Goal: Task Accomplishment & Management: Complete application form

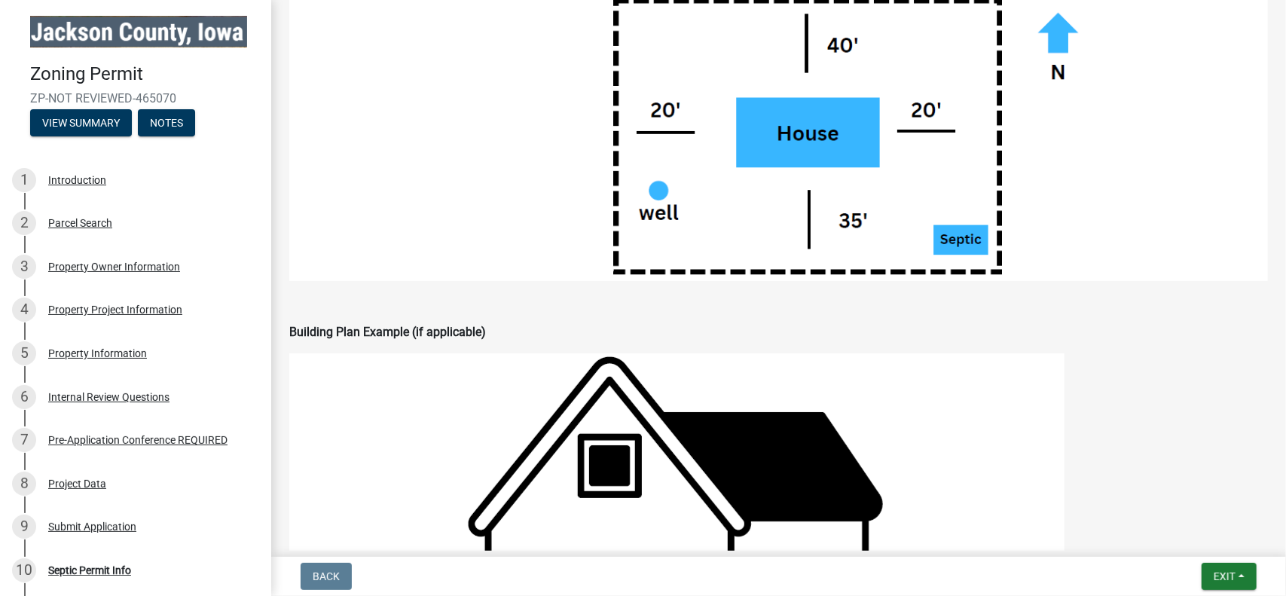
scroll to position [1281, 0]
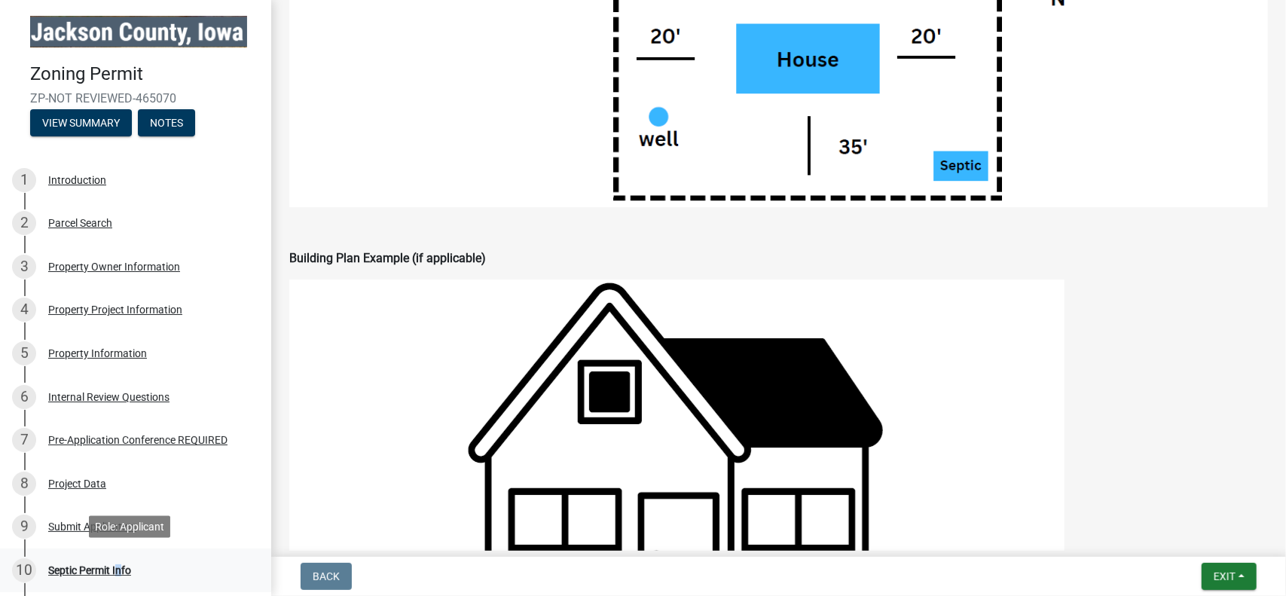
click at [115, 569] on div "Septic Permit Info" at bounding box center [89, 570] width 83 height 11
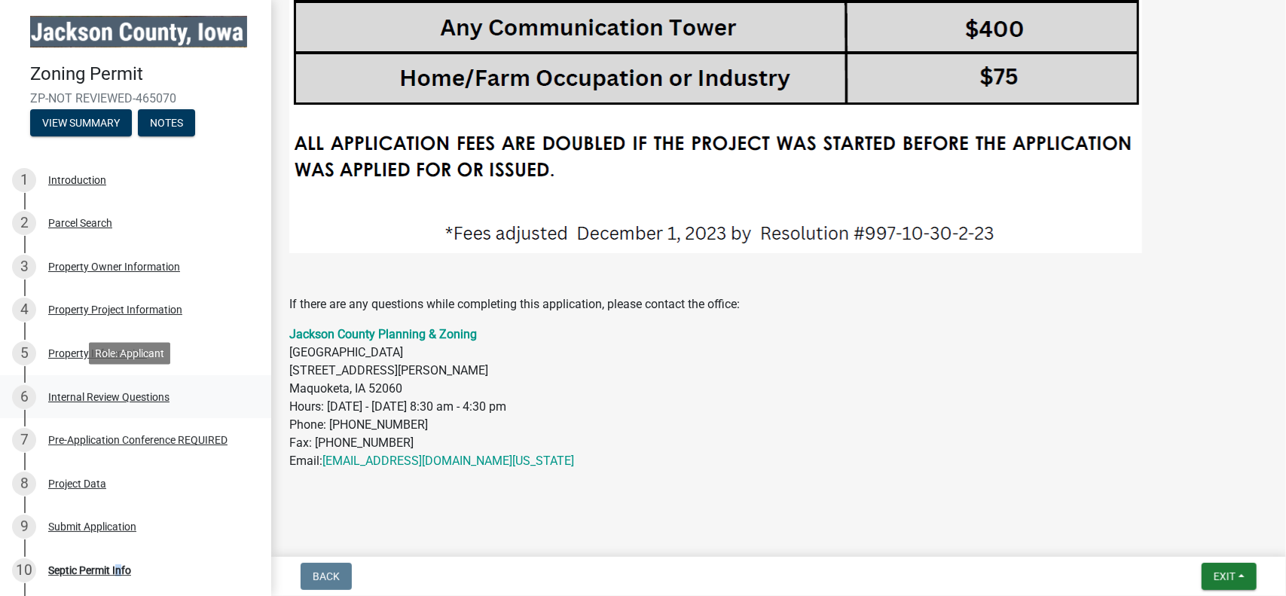
scroll to position [143, 0]
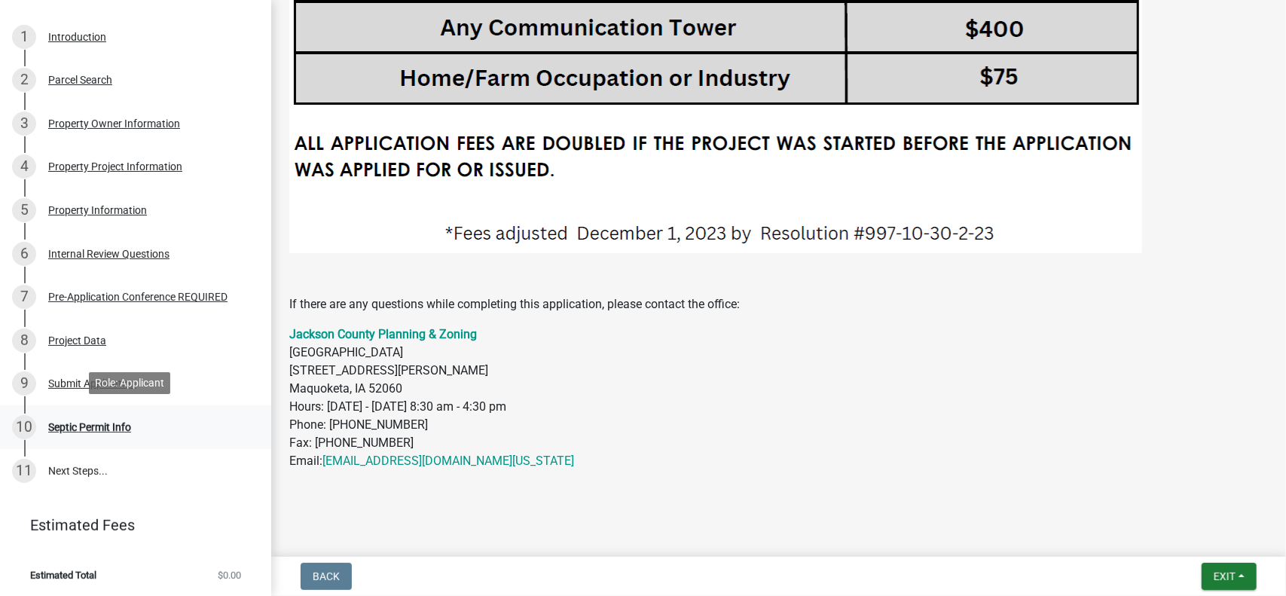
click at [87, 428] on div "Septic Permit Info" at bounding box center [89, 427] width 83 height 11
click at [90, 422] on div "Septic Permit Info" at bounding box center [89, 427] width 83 height 11
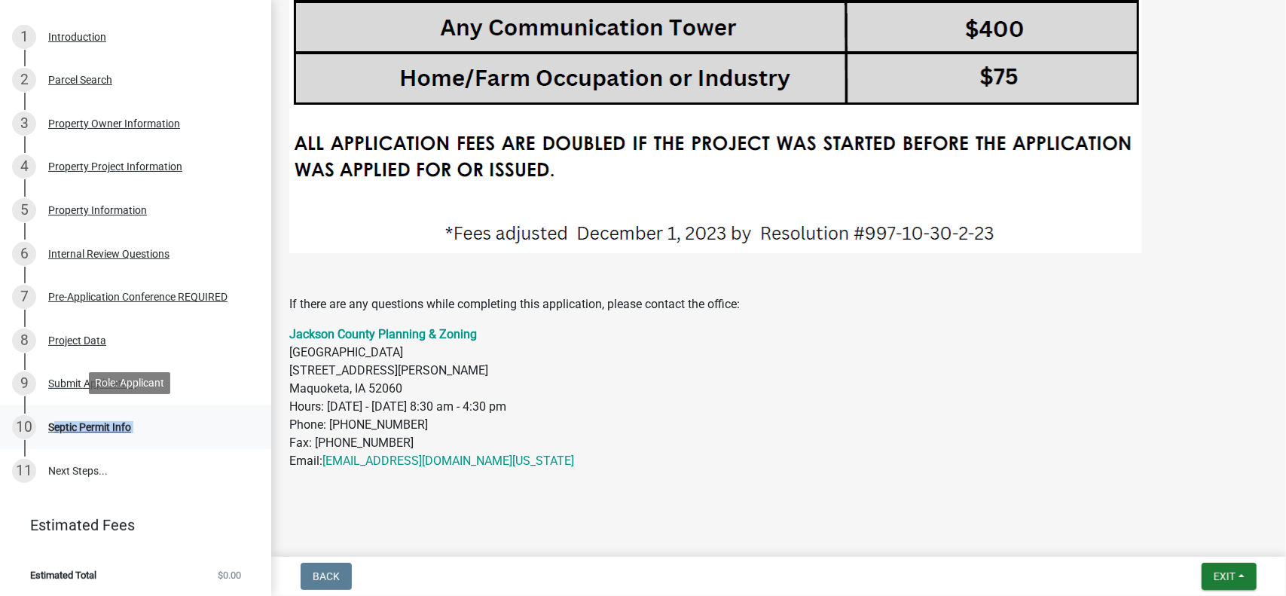
click at [90, 422] on div "Septic Permit Info" at bounding box center [89, 427] width 83 height 11
click at [884, 437] on p "Jackson County Planning & Zoning [GEOGRAPHIC_DATA] [STREET_ADDRESS][PERSON_NAME…" at bounding box center [778, 397] width 979 height 145
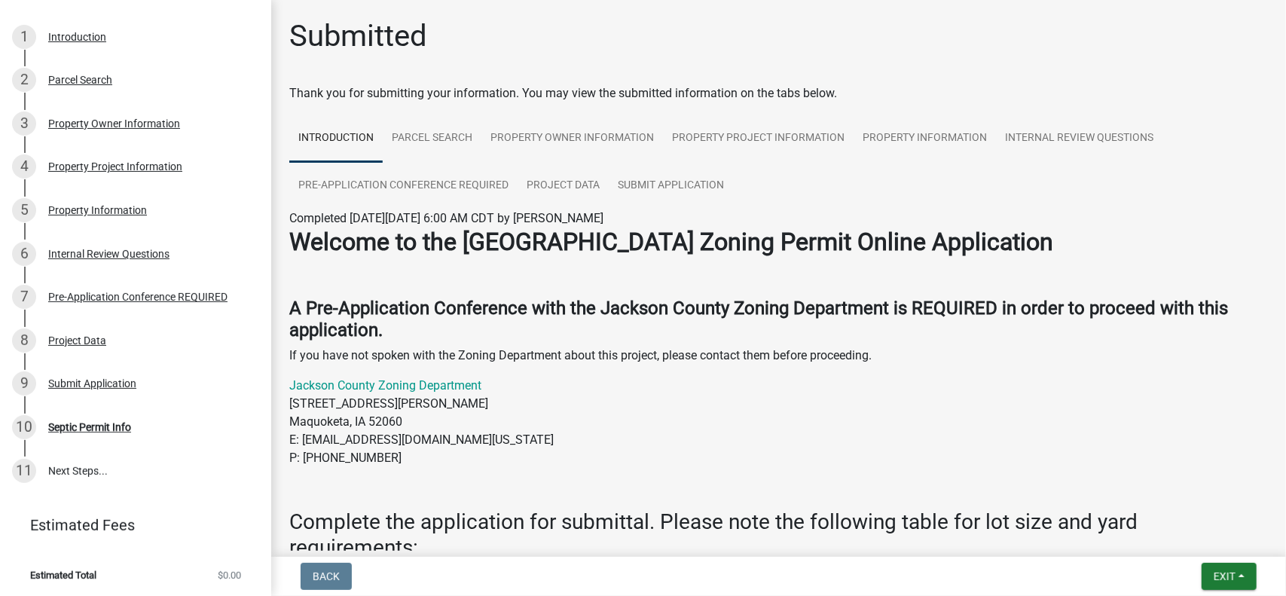
scroll to position [0, 0]
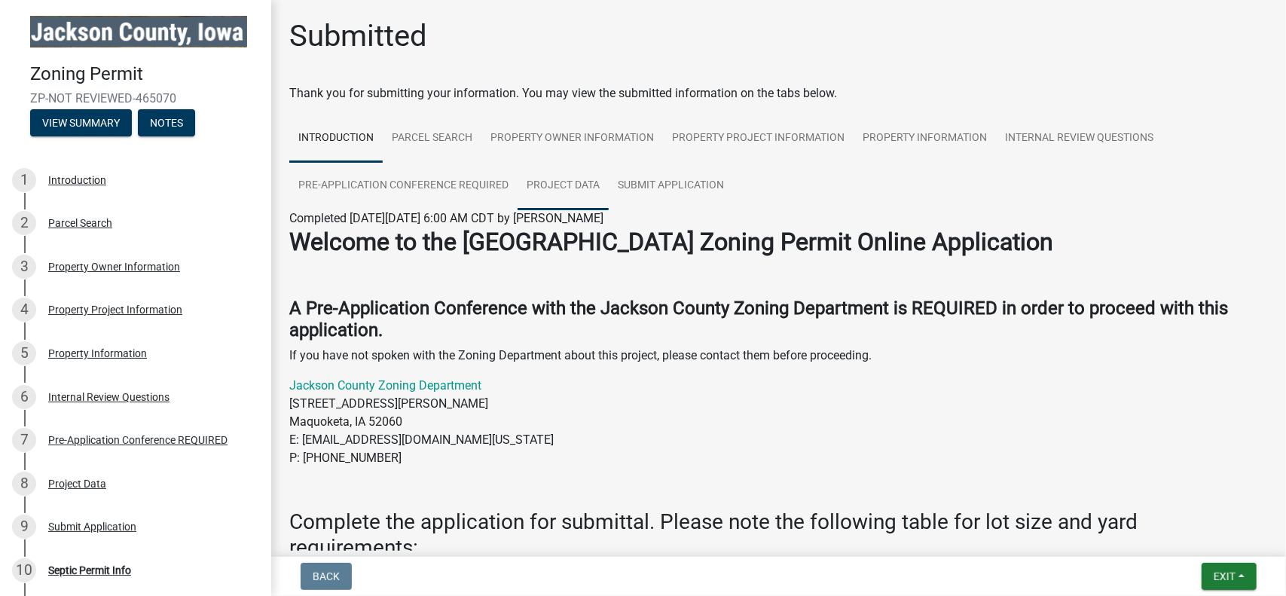
click at [567, 180] on link "Project Data" at bounding box center [563, 186] width 91 height 48
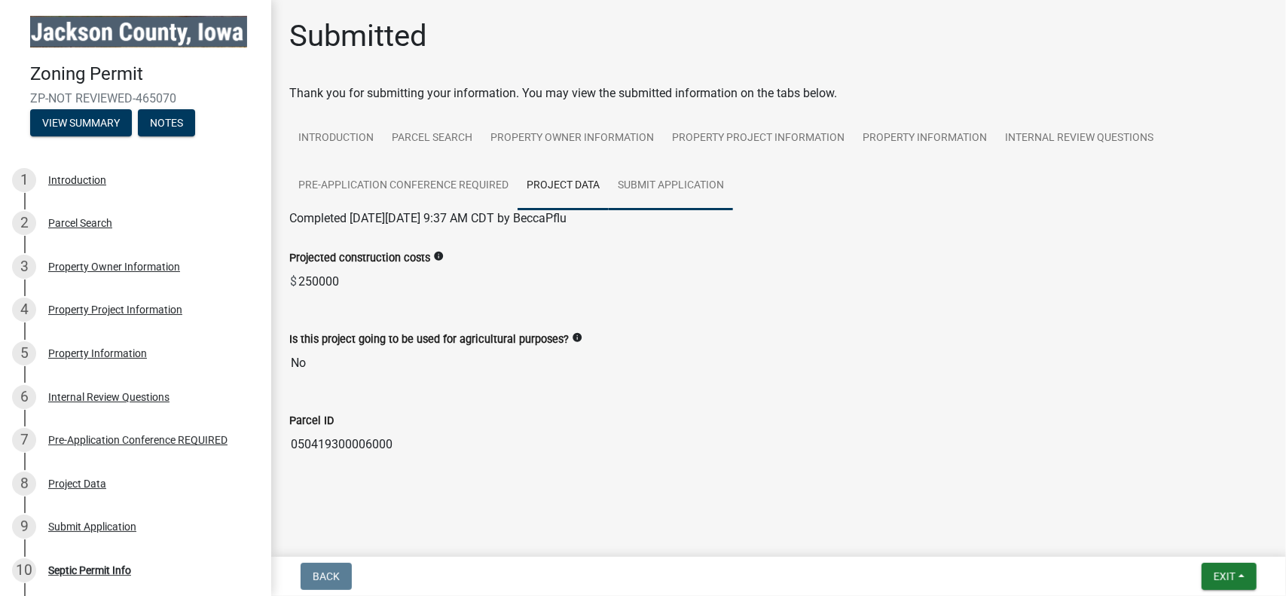
click at [650, 196] on link "Submit Application" at bounding box center [671, 186] width 124 height 48
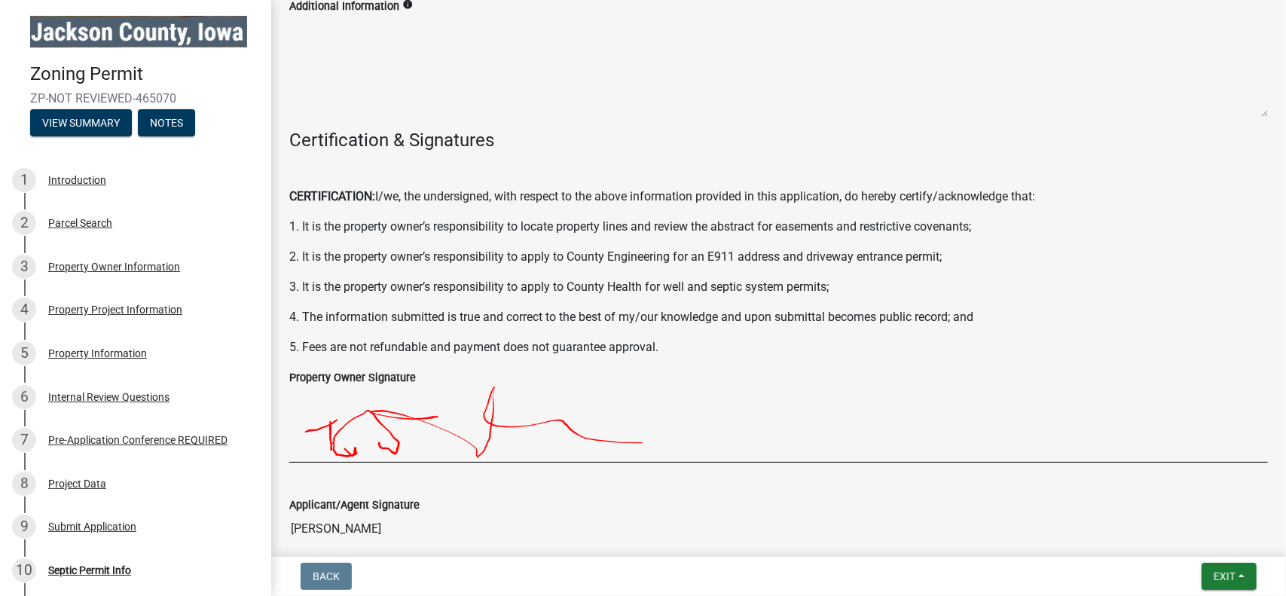
scroll to position [451, 0]
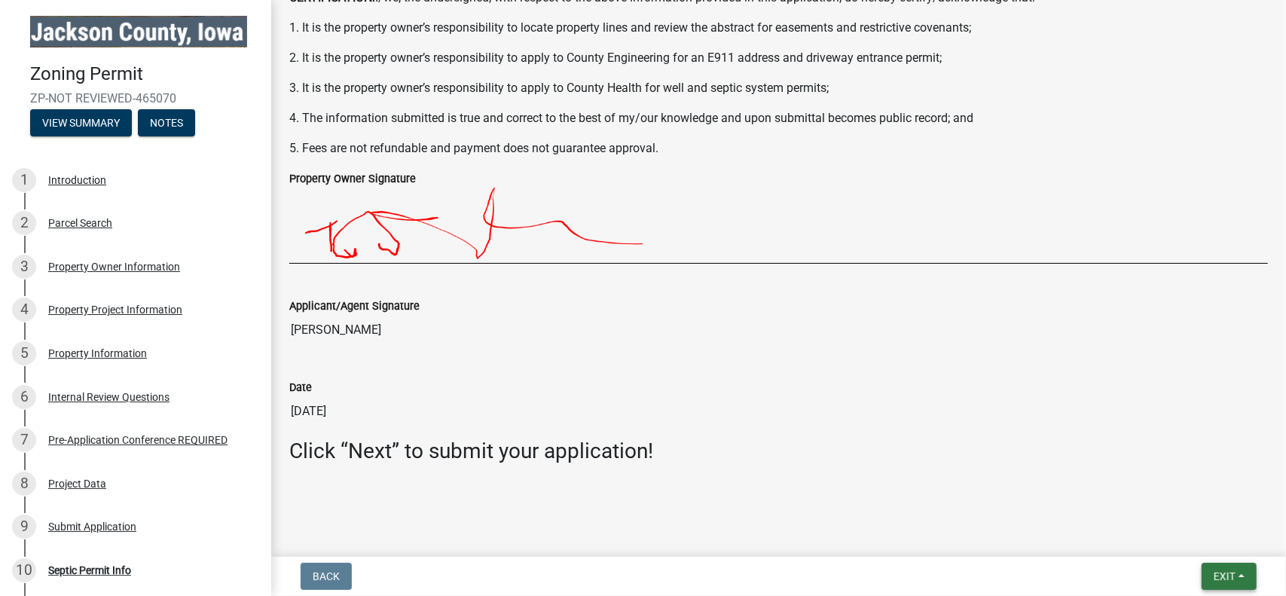
click at [1242, 578] on button "Exit" at bounding box center [1229, 576] width 55 height 27
click at [1133, 571] on div "Back Exit Save Save & Exit" at bounding box center [778, 576] width 991 height 27
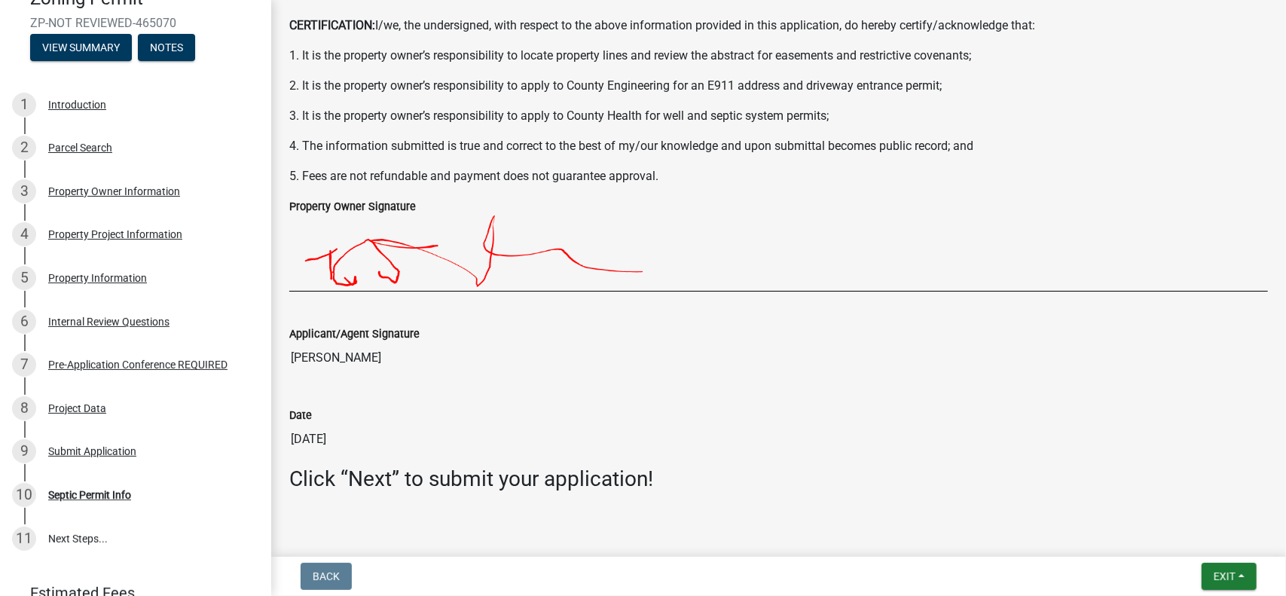
scroll to position [0, 0]
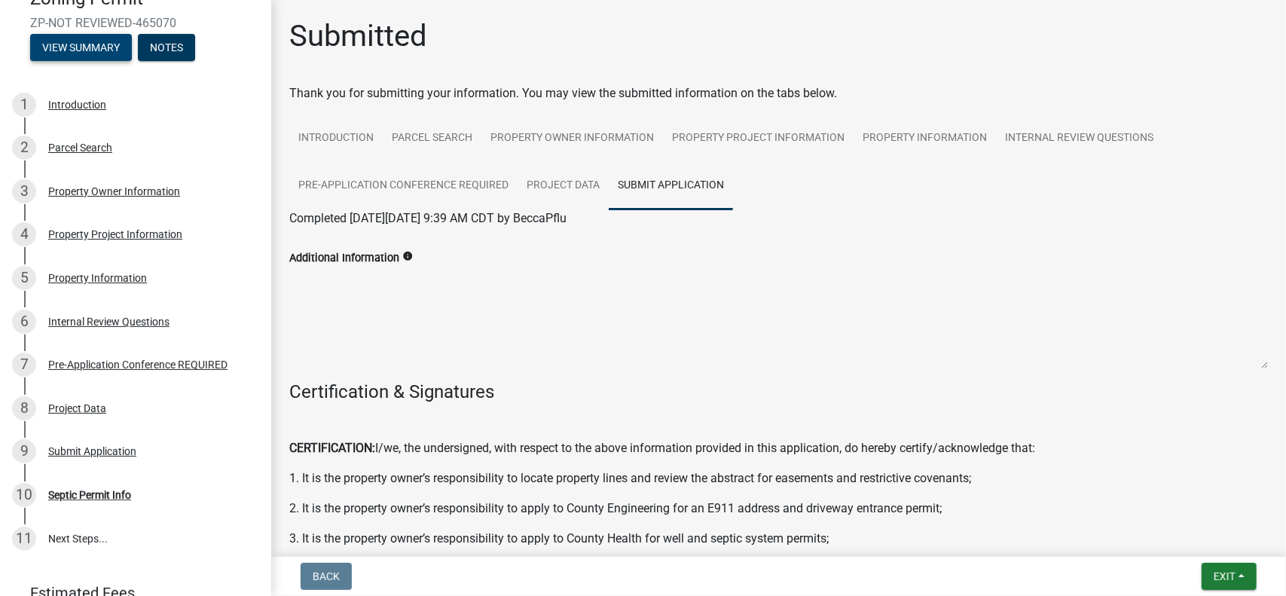
click at [85, 43] on button "View Summary" at bounding box center [81, 47] width 102 height 27
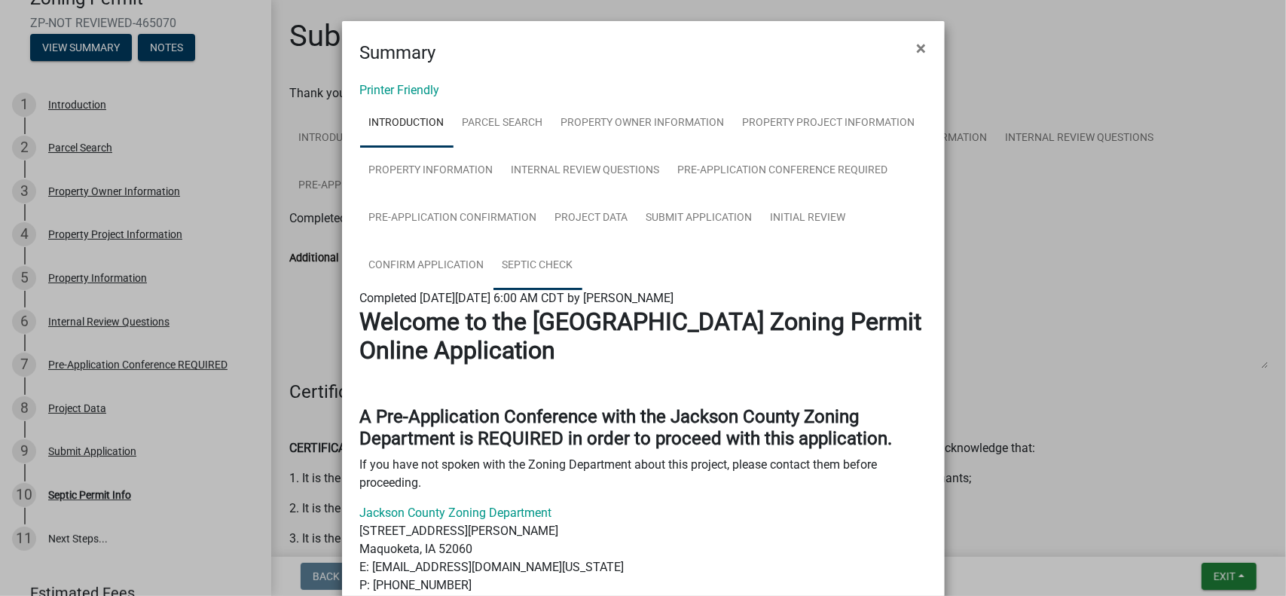
click at [546, 263] on link "Septic Check" at bounding box center [538, 266] width 89 height 48
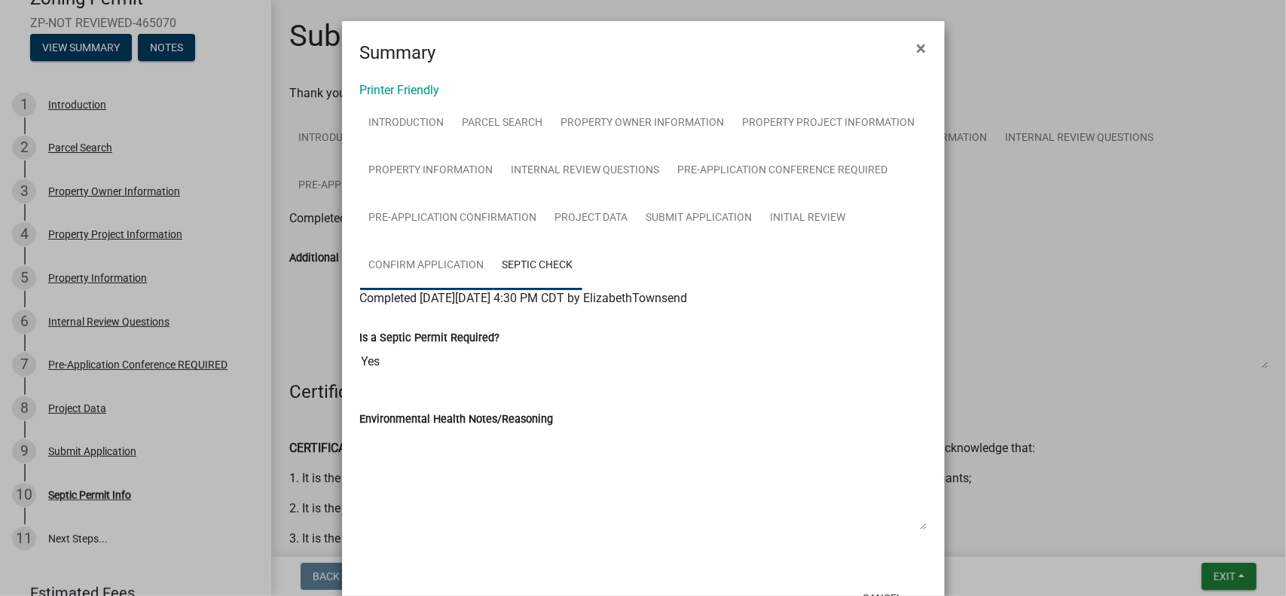
click at [432, 263] on link "Confirm Application" at bounding box center [426, 266] width 133 height 48
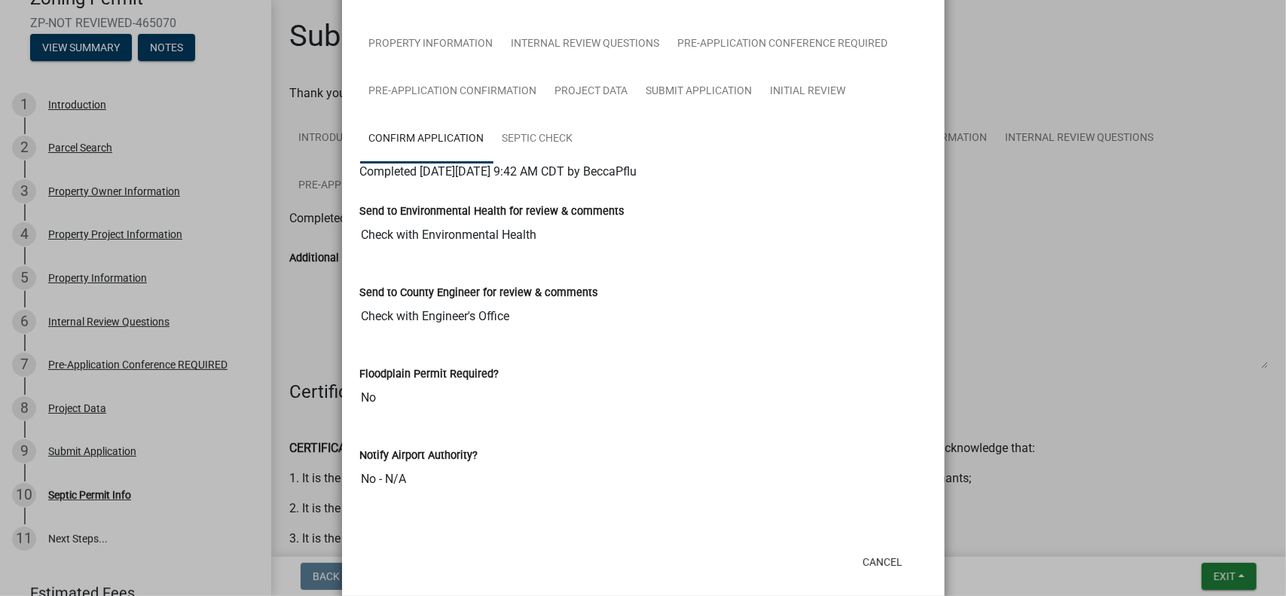
scroll to position [73, 0]
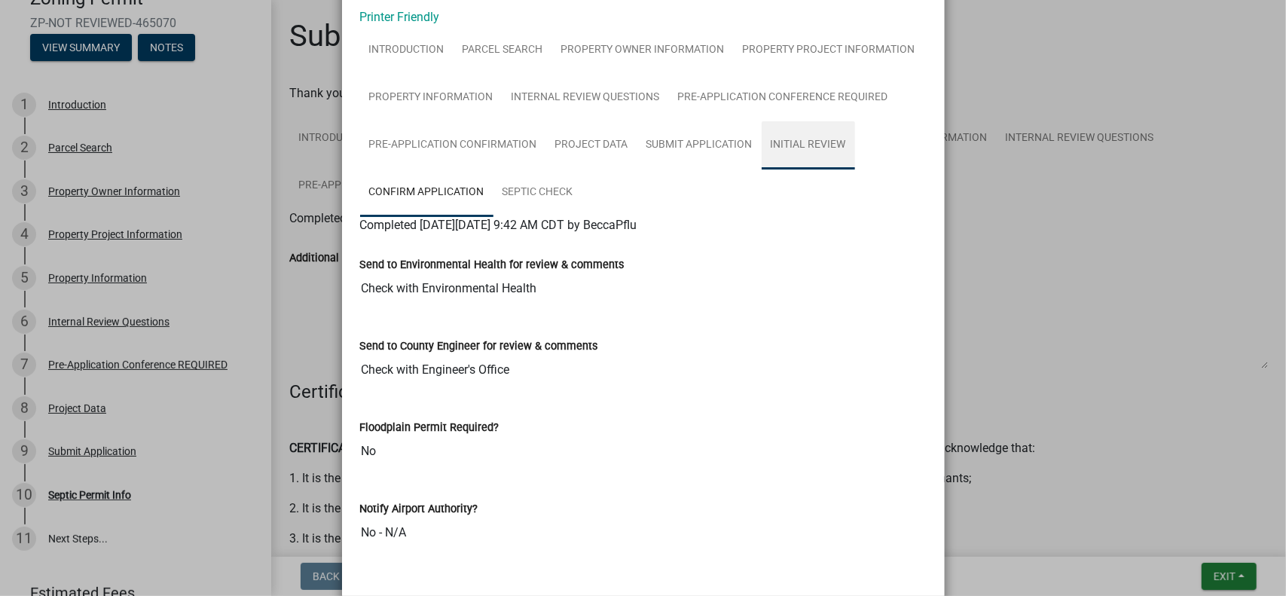
click at [801, 135] on link "Initial Review" at bounding box center [808, 145] width 93 height 48
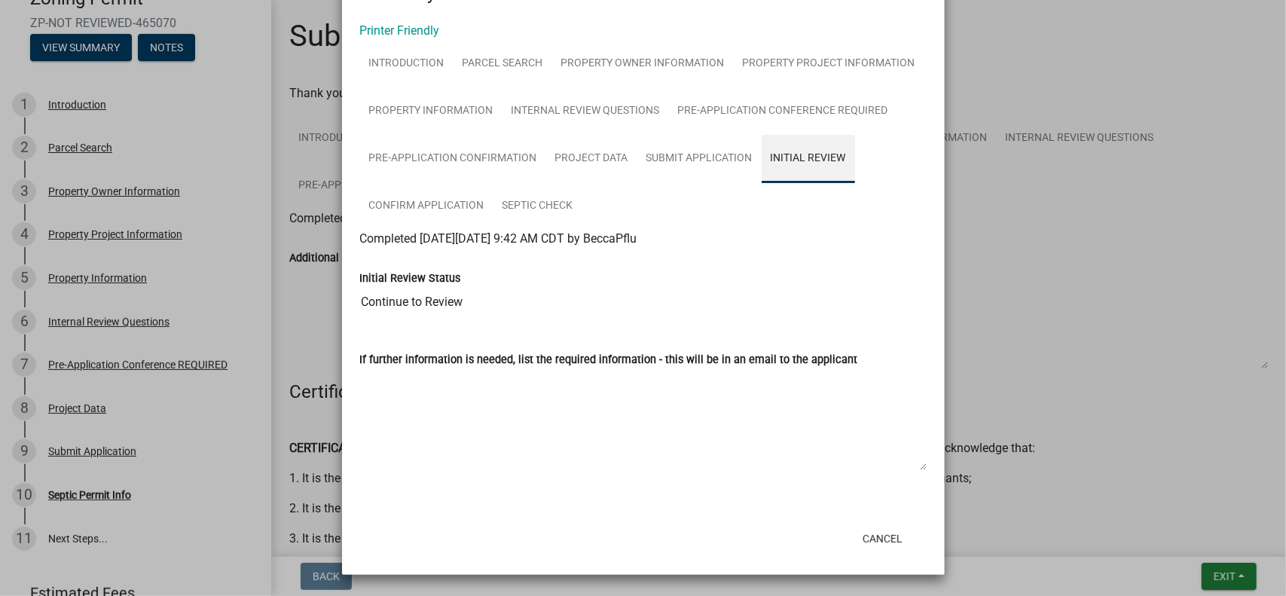
scroll to position [59, 0]
click at [726, 166] on link "Submit Application" at bounding box center [699, 160] width 124 height 48
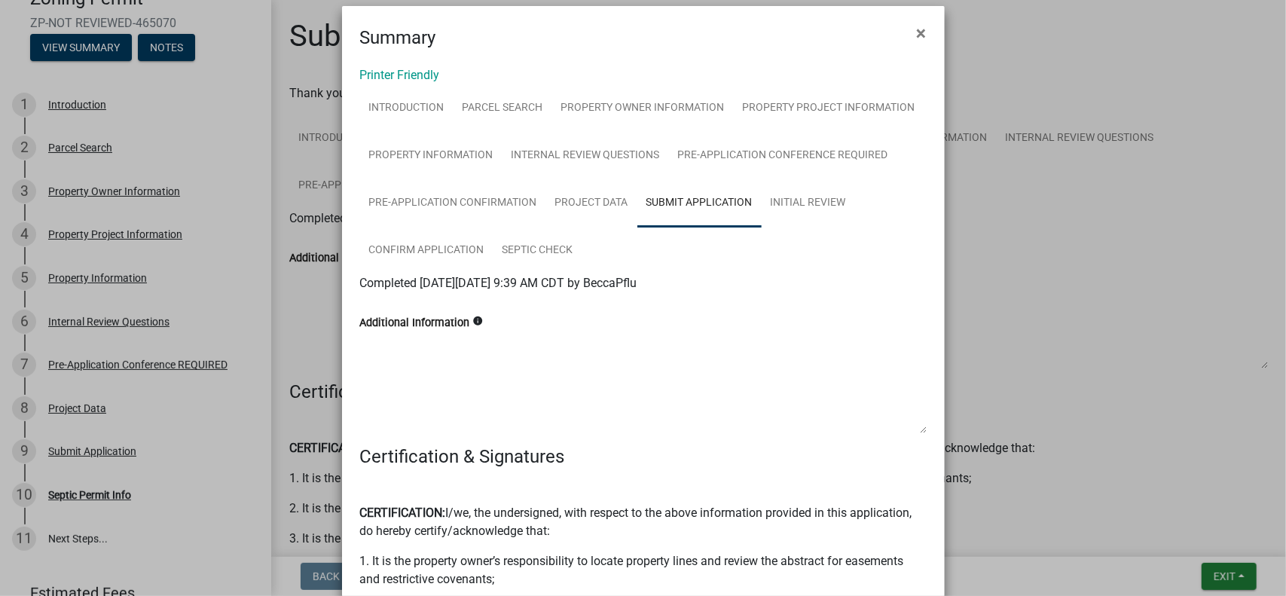
scroll to position [0, 0]
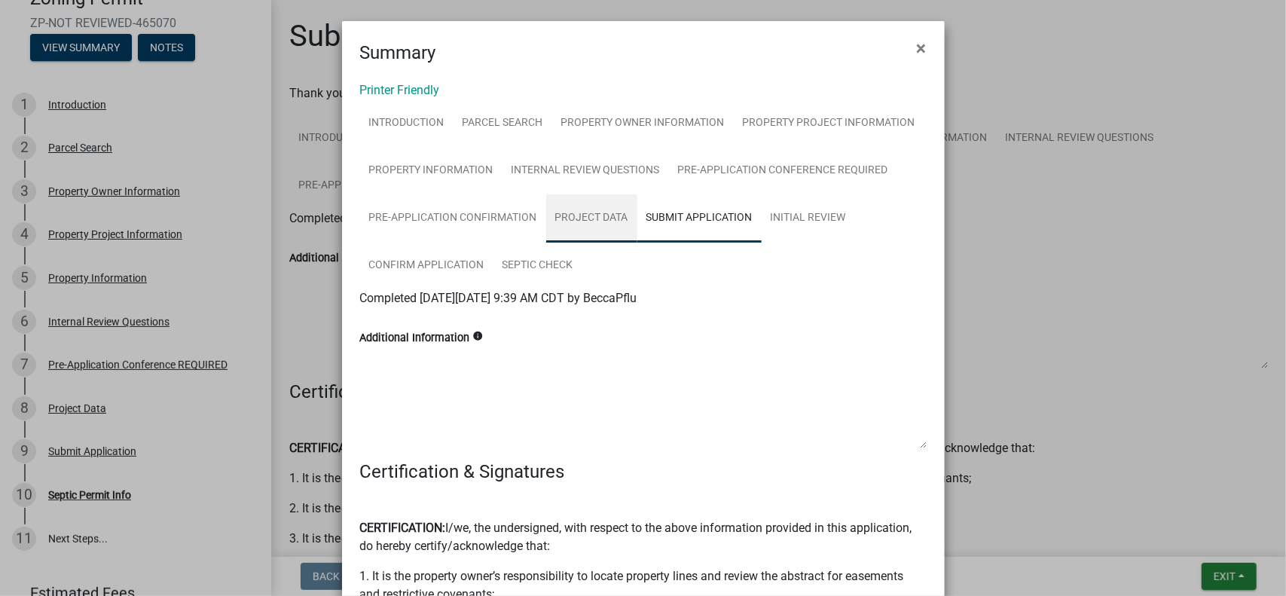
click at [574, 228] on link "Project Data" at bounding box center [591, 218] width 91 height 48
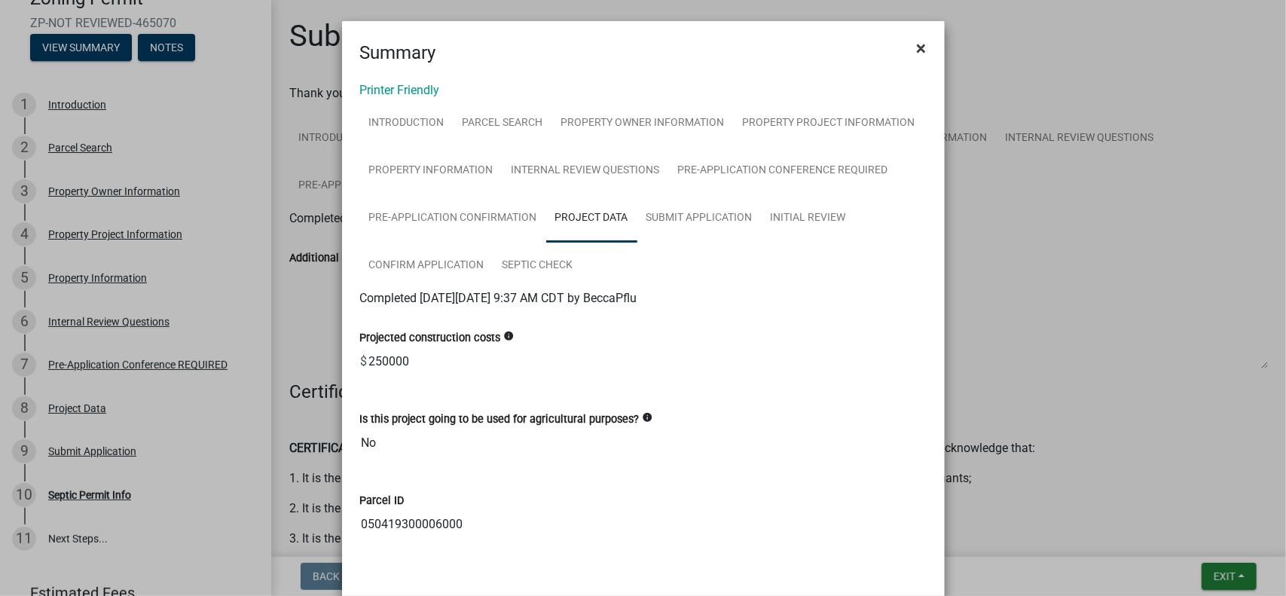
click at [926, 38] on button "×" at bounding box center [922, 48] width 34 height 42
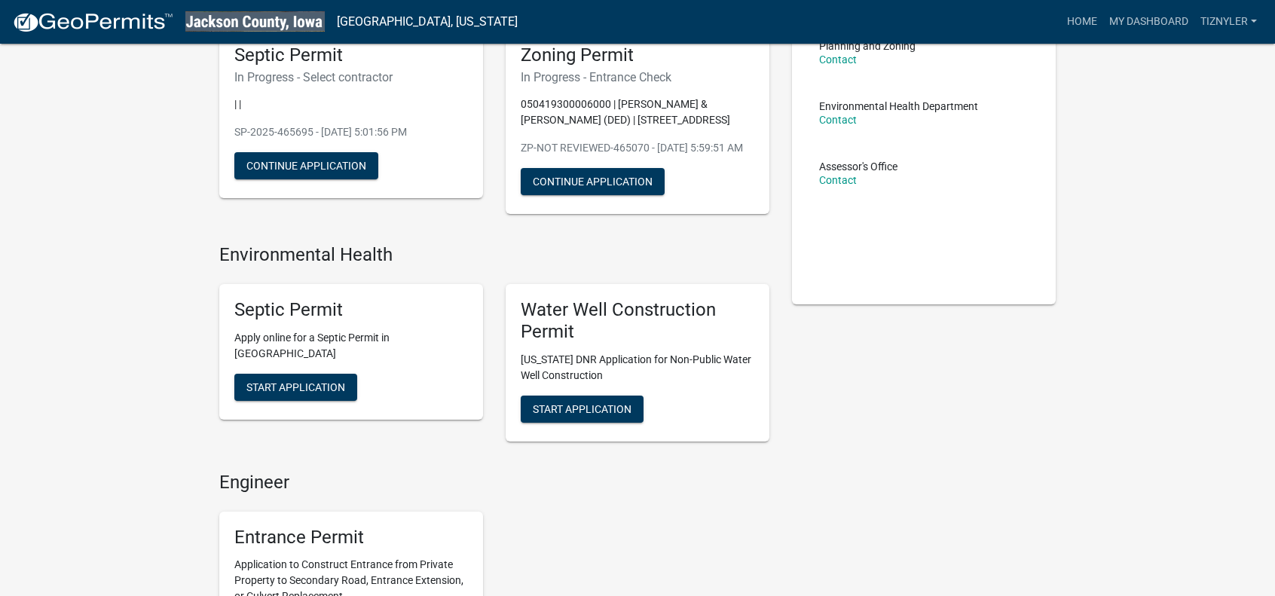
scroll to position [226, 0]
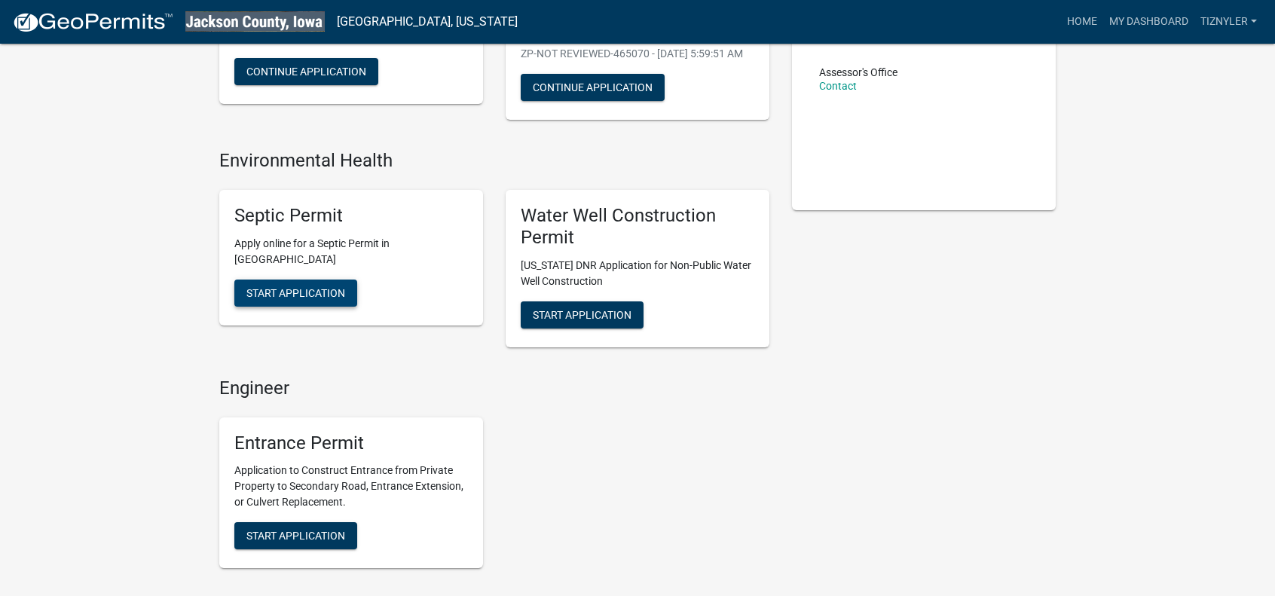
click at [318, 299] on span "Start Application" at bounding box center [295, 293] width 99 height 12
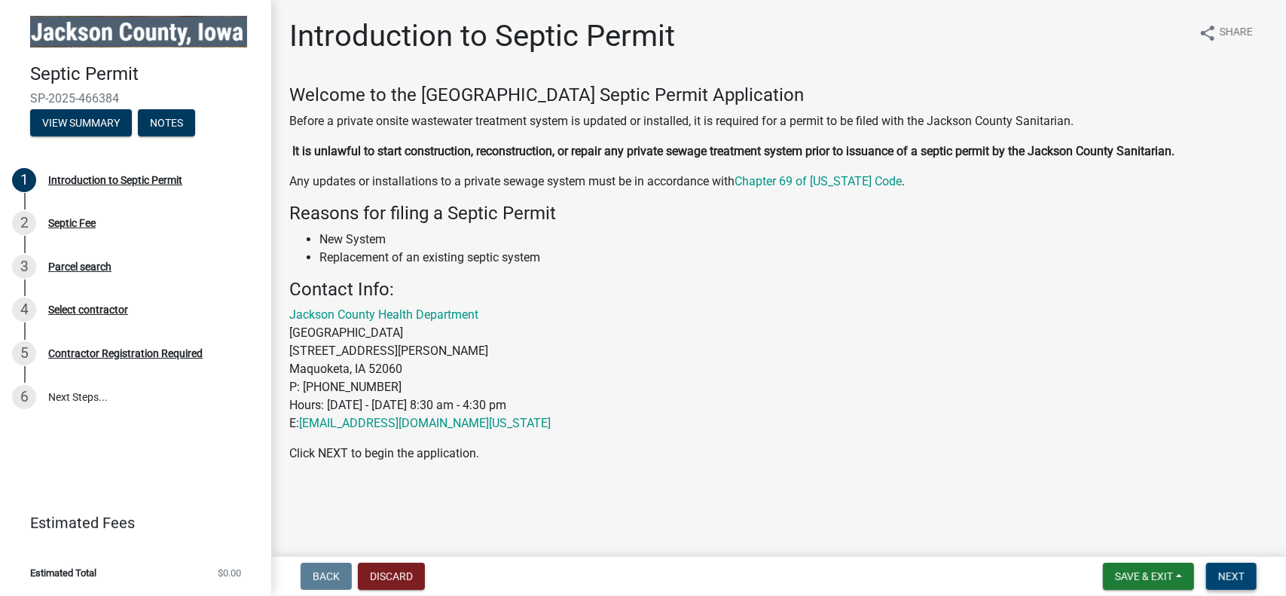
click at [1238, 576] on span "Next" at bounding box center [1231, 576] width 26 height 12
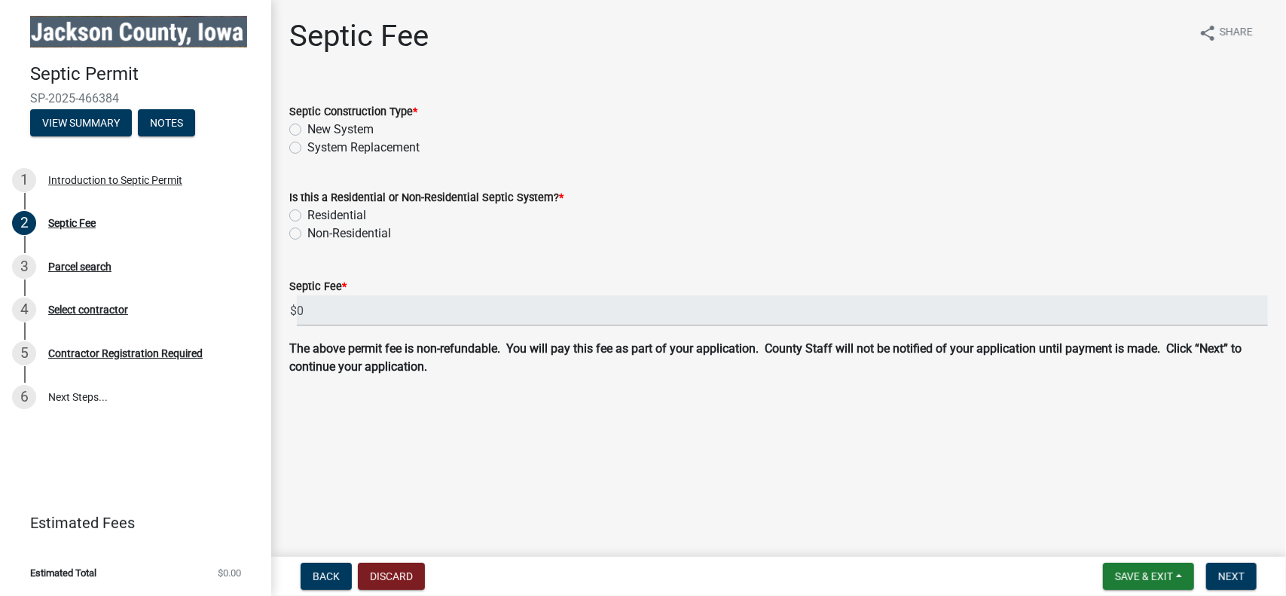
click at [307, 128] on label "New System" at bounding box center [340, 130] width 66 height 18
click at [307, 128] on input "New System" at bounding box center [312, 126] width 10 height 10
radio input "true"
click at [307, 215] on label "Residential" at bounding box center [336, 215] width 59 height 18
click at [307, 215] on input "Residential" at bounding box center [312, 211] width 10 height 10
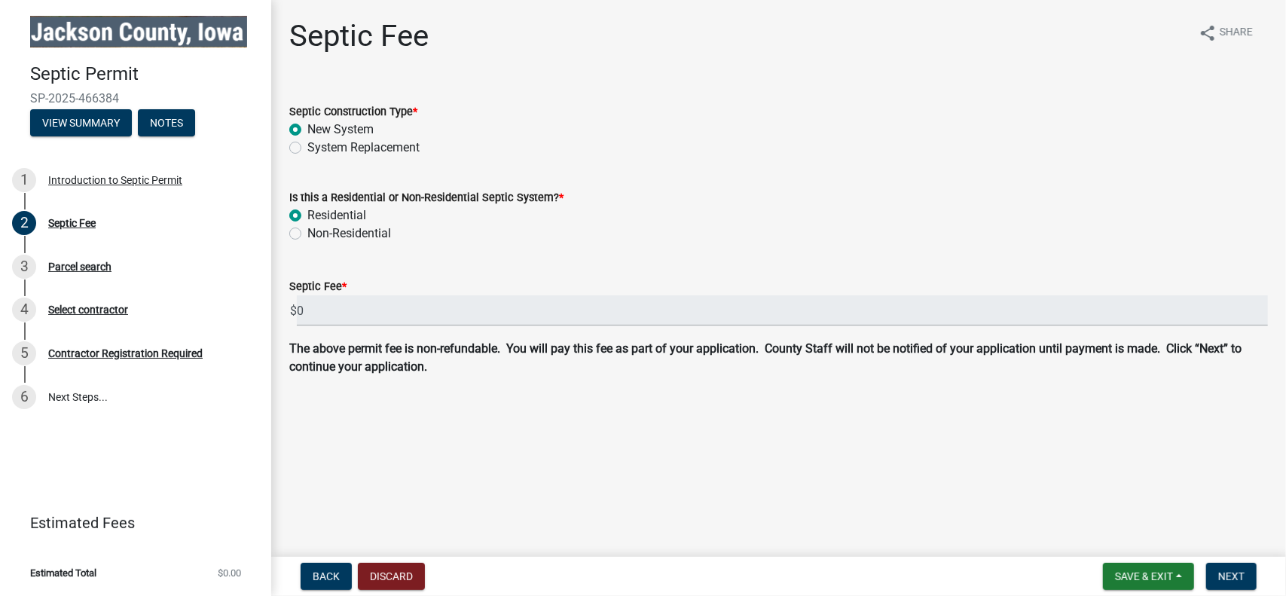
radio input "true"
click at [1237, 579] on span "Next" at bounding box center [1231, 576] width 26 height 12
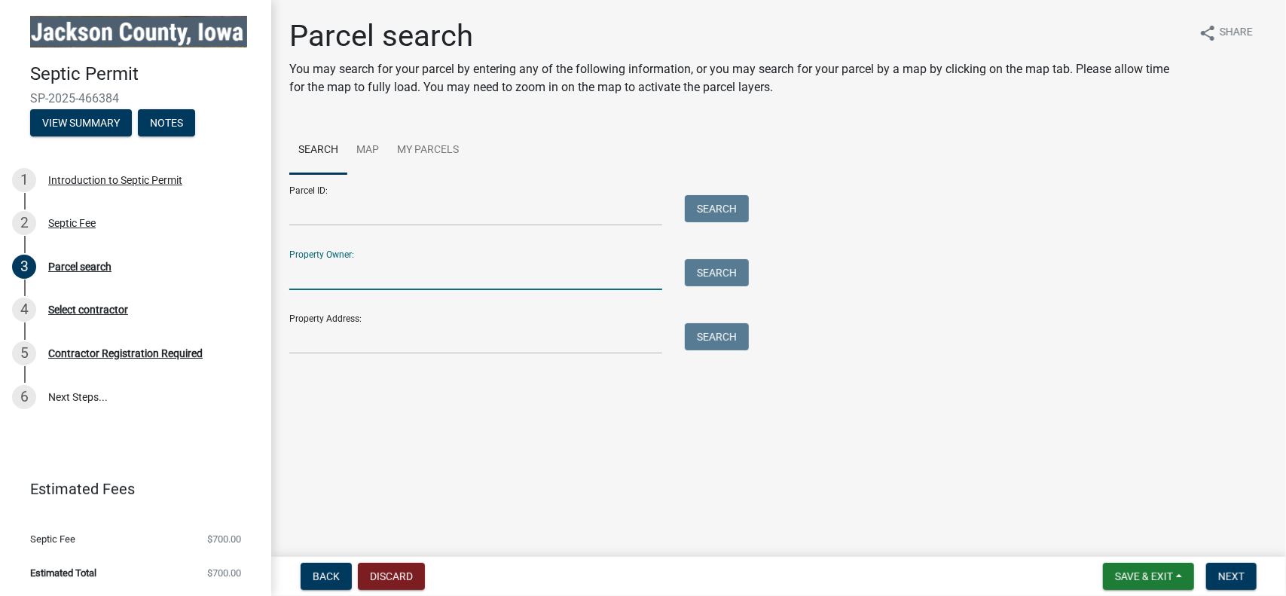
click at [497, 274] on input "Property Owner:" at bounding box center [475, 274] width 373 height 31
type input "tyler halvorson"
click at [708, 269] on button "Search" at bounding box center [717, 272] width 64 height 27
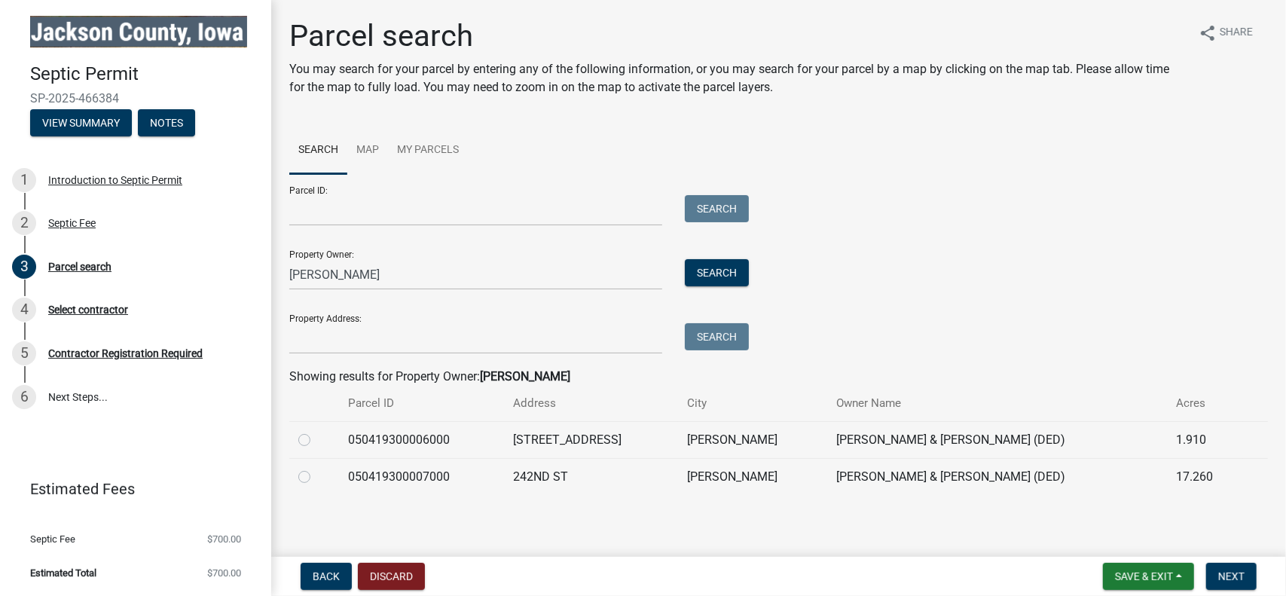
click at [316, 431] on label at bounding box center [316, 431] width 0 height 0
click at [316, 441] on input "radio" at bounding box center [321, 436] width 10 height 10
radio input "true"
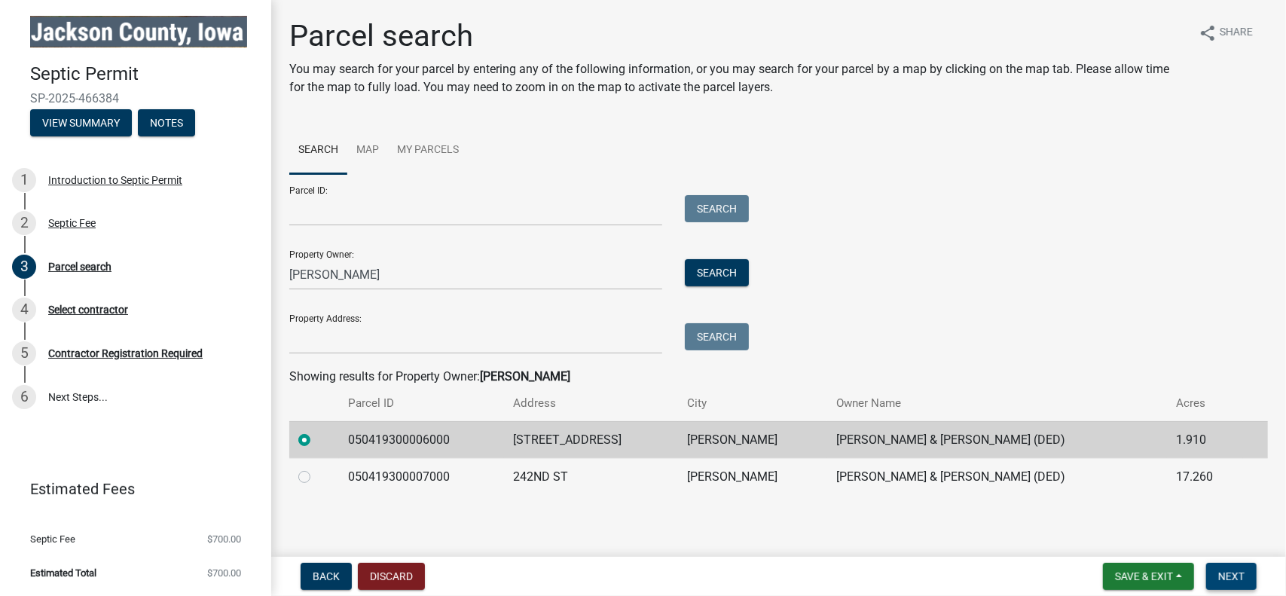
click at [1231, 573] on span "Next" at bounding box center [1231, 576] width 26 height 12
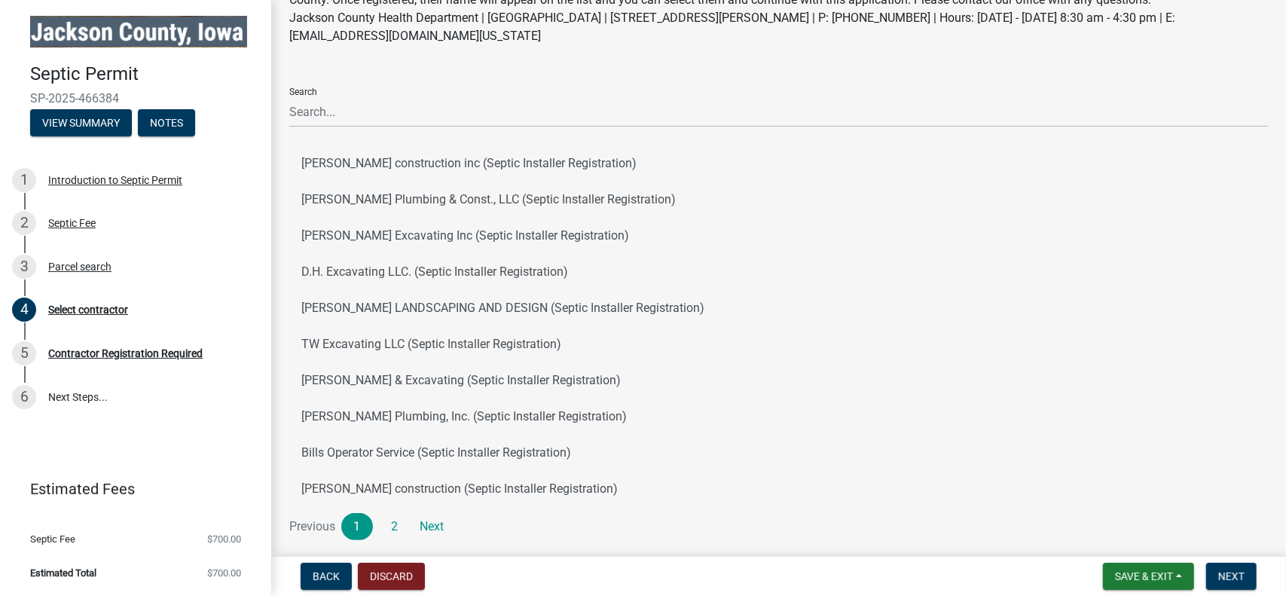
scroll to position [148, 0]
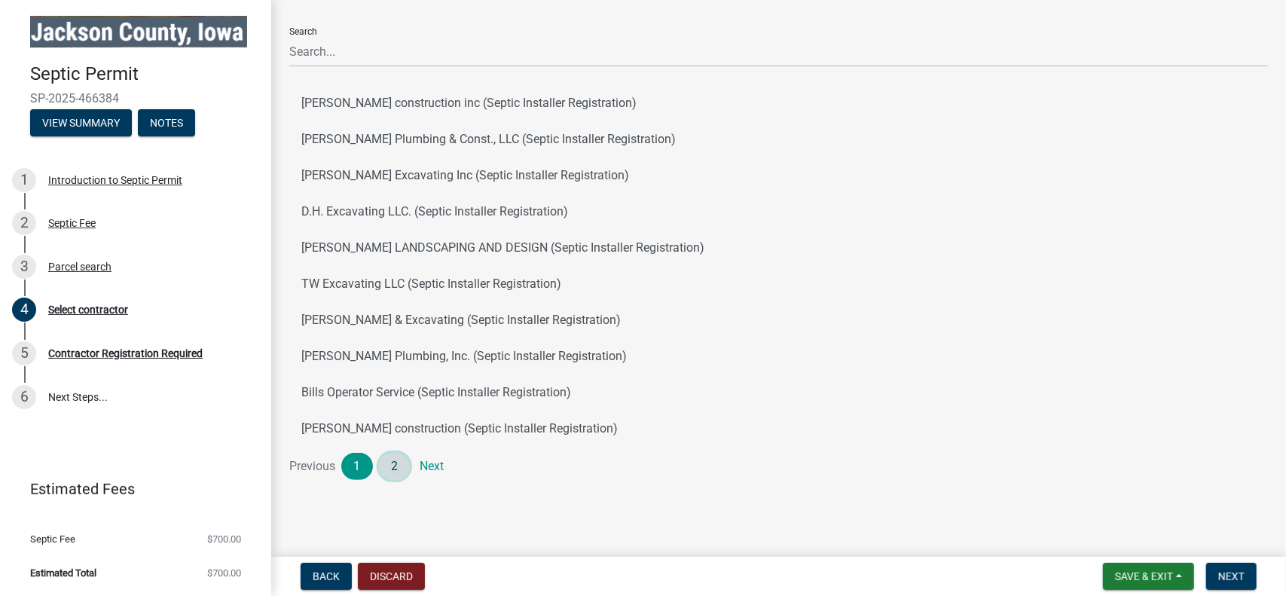
click at [390, 472] on link "2" at bounding box center [395, 466] width 32 height 27
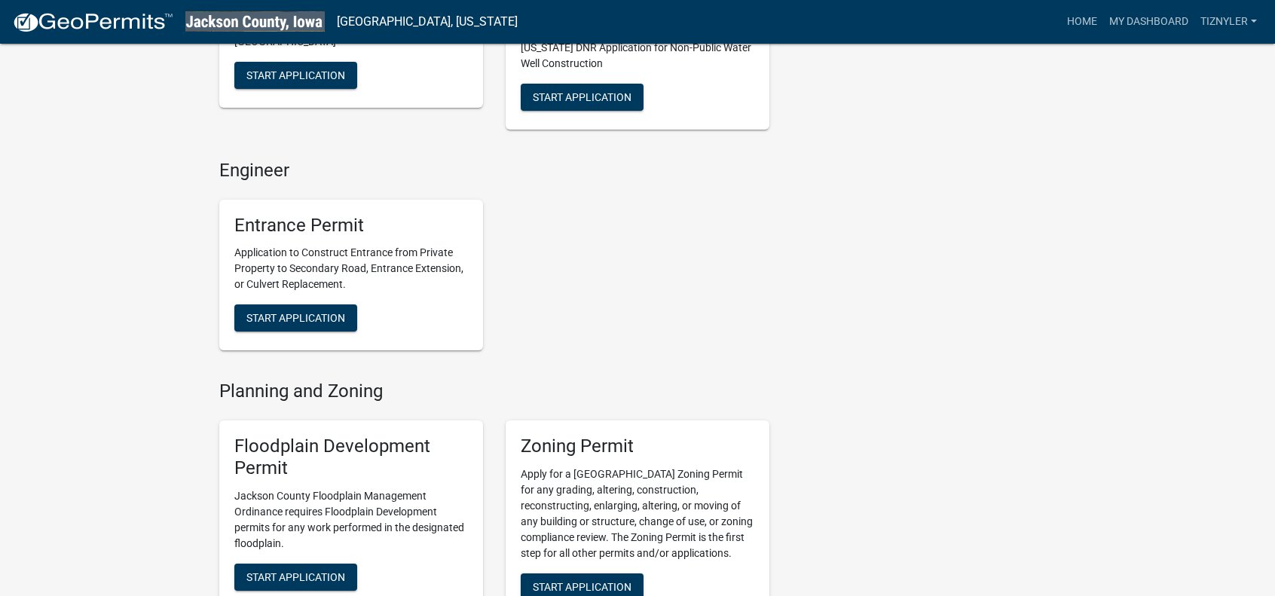
scroll to position [382, 0]
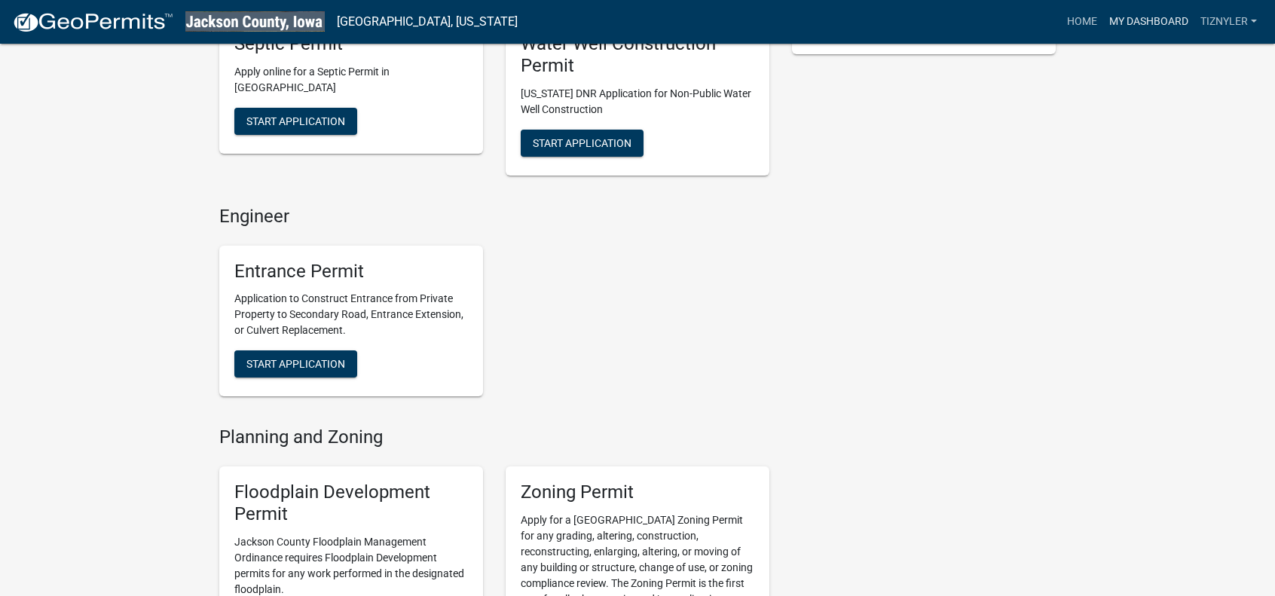
click at [1151, 22] on link "My Dashboard" at bounding box center [1148, 22] width 91 height 29
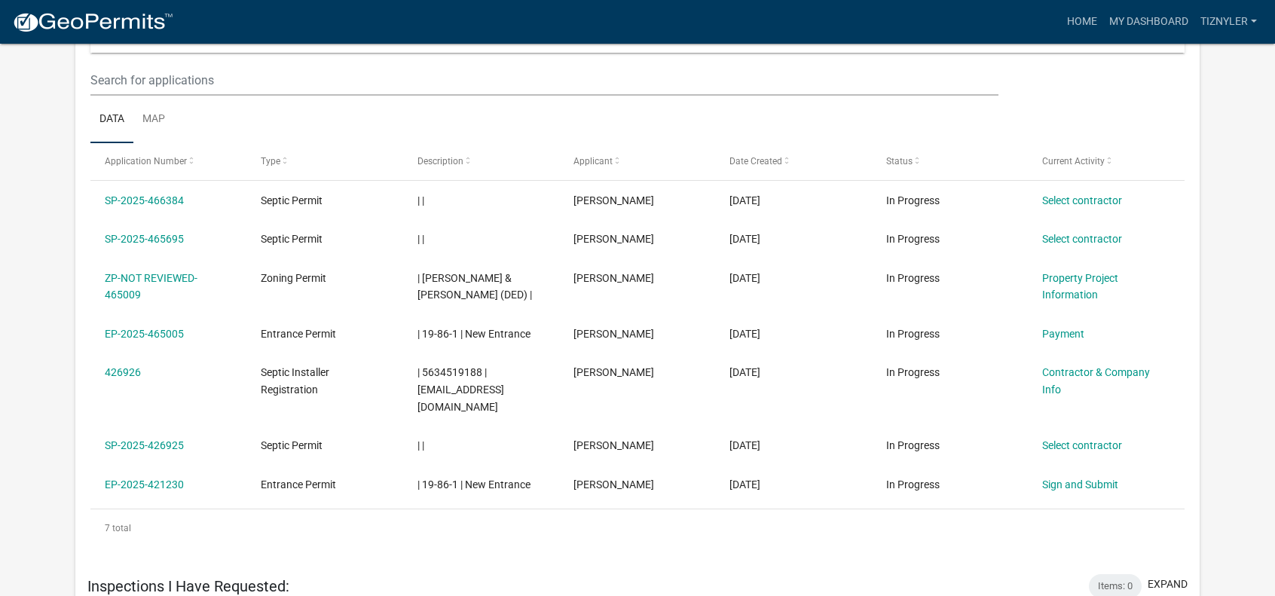
scroll to position [1029, 0]
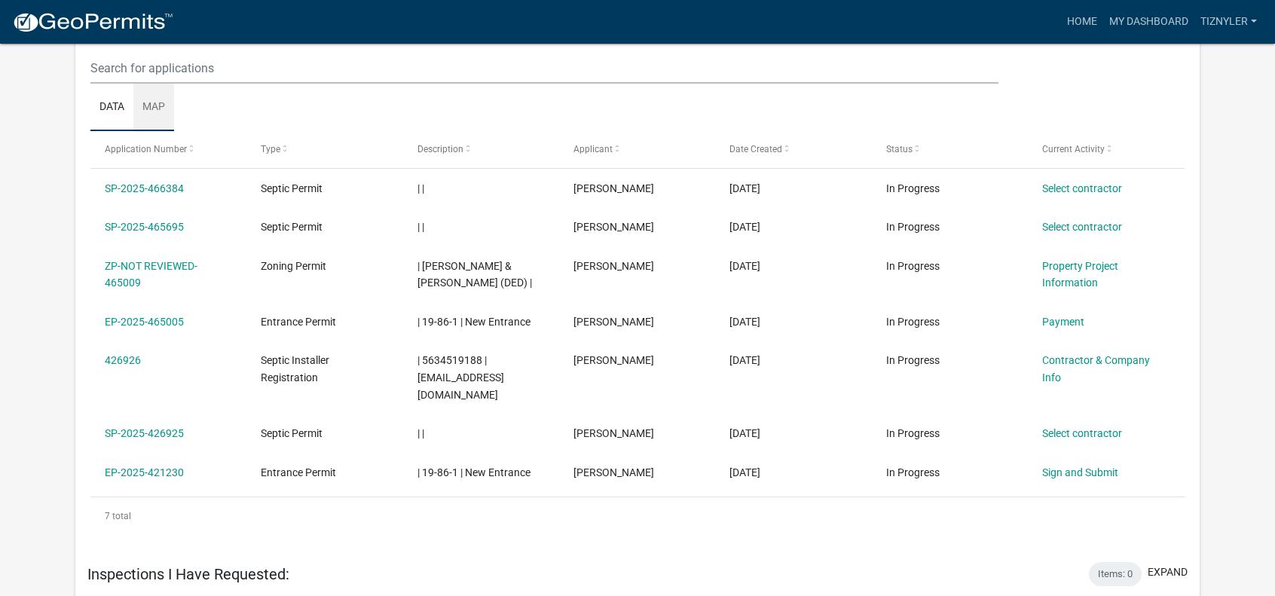
click at [153, 103] on link "Map" at bounding box center [153, 108] width 41 height 48
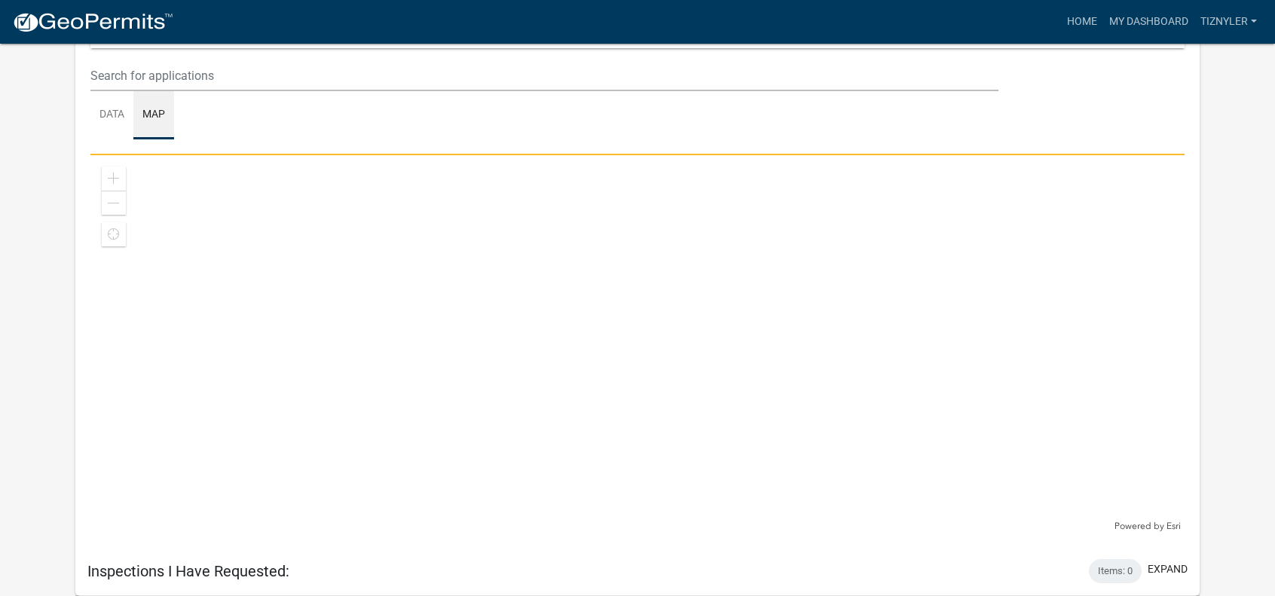
scroll to position [1020, 0]
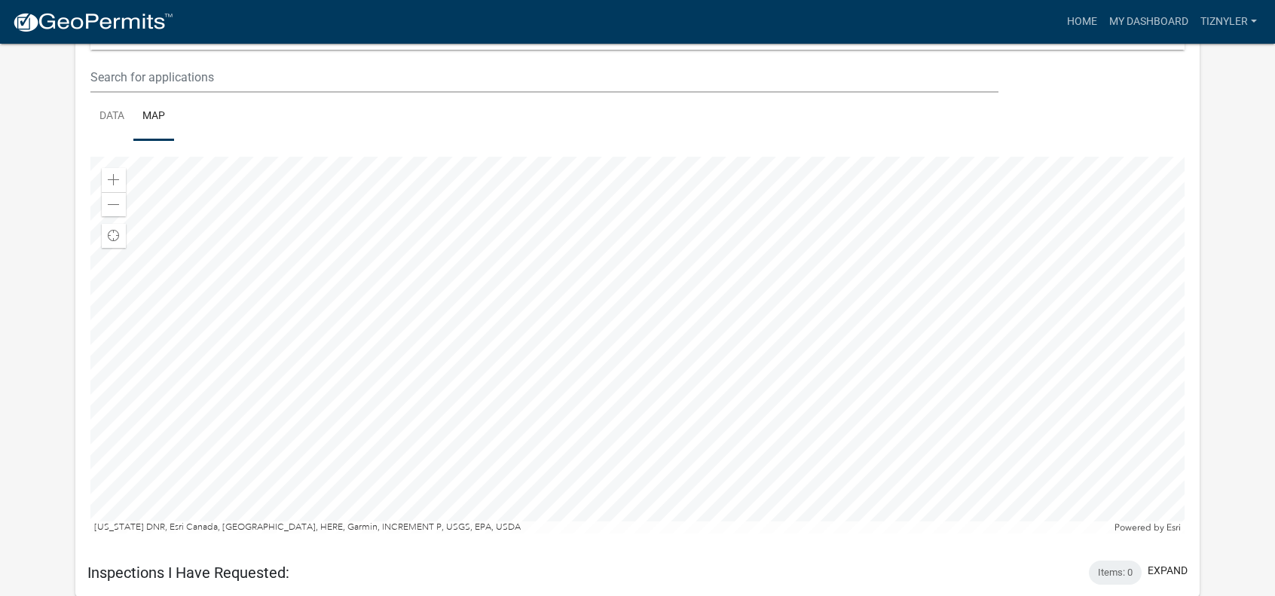
click at [574, 249] on div at bounding box center [637, 345] width 1095 height 377
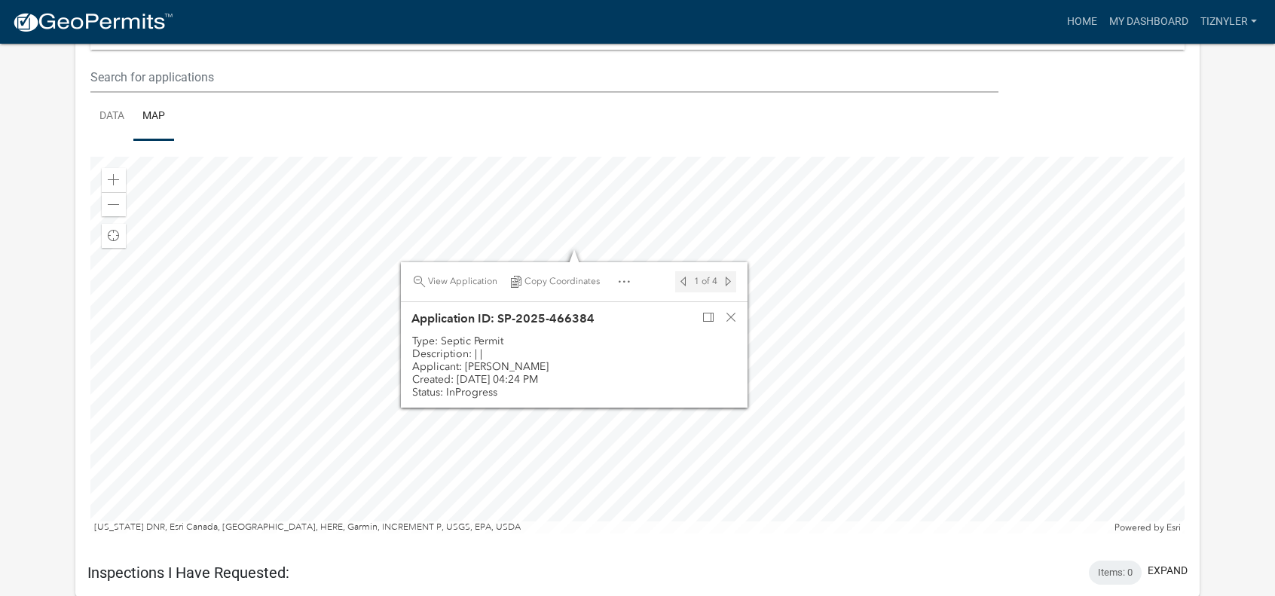
click at [698, 438] on div at bounding box center [637, 345] width 1095 height 377
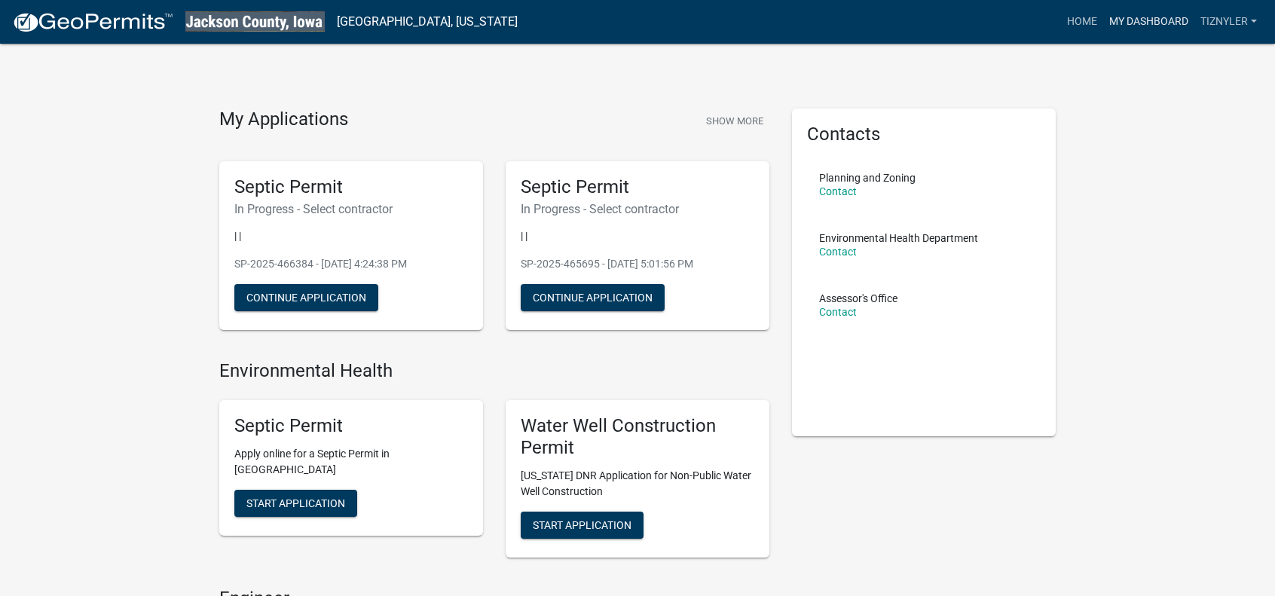
click at [1172, 22] on link "My Dashboard" at bounding box center [1148, 22] width 91 height 29
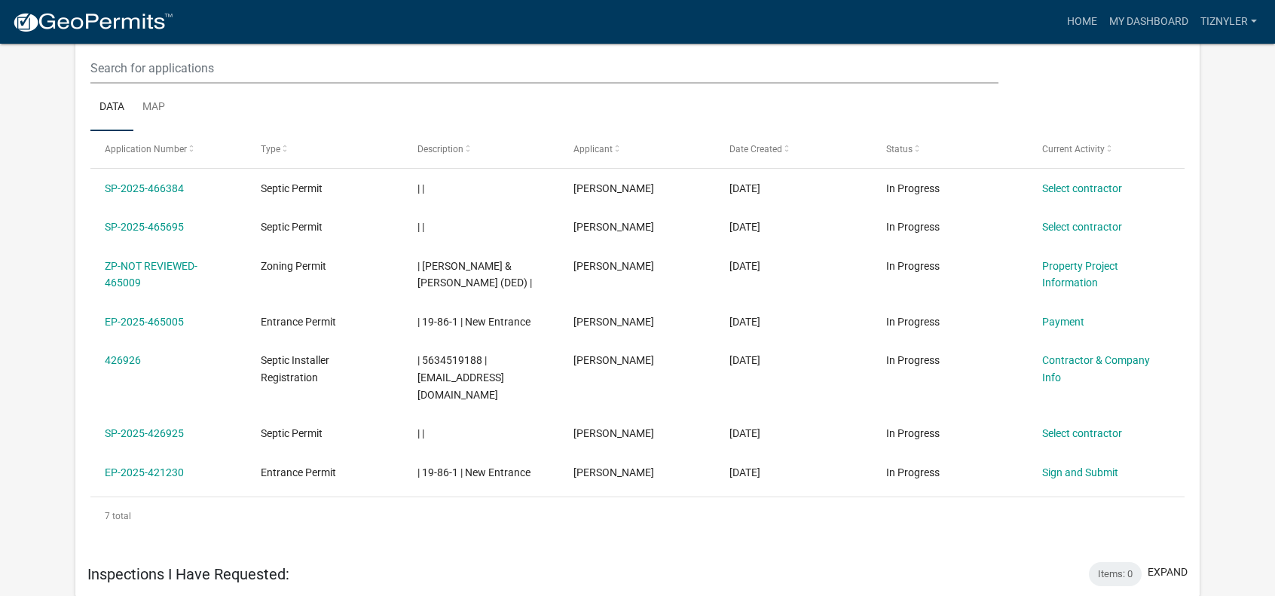
scroll to position [1030, 0]
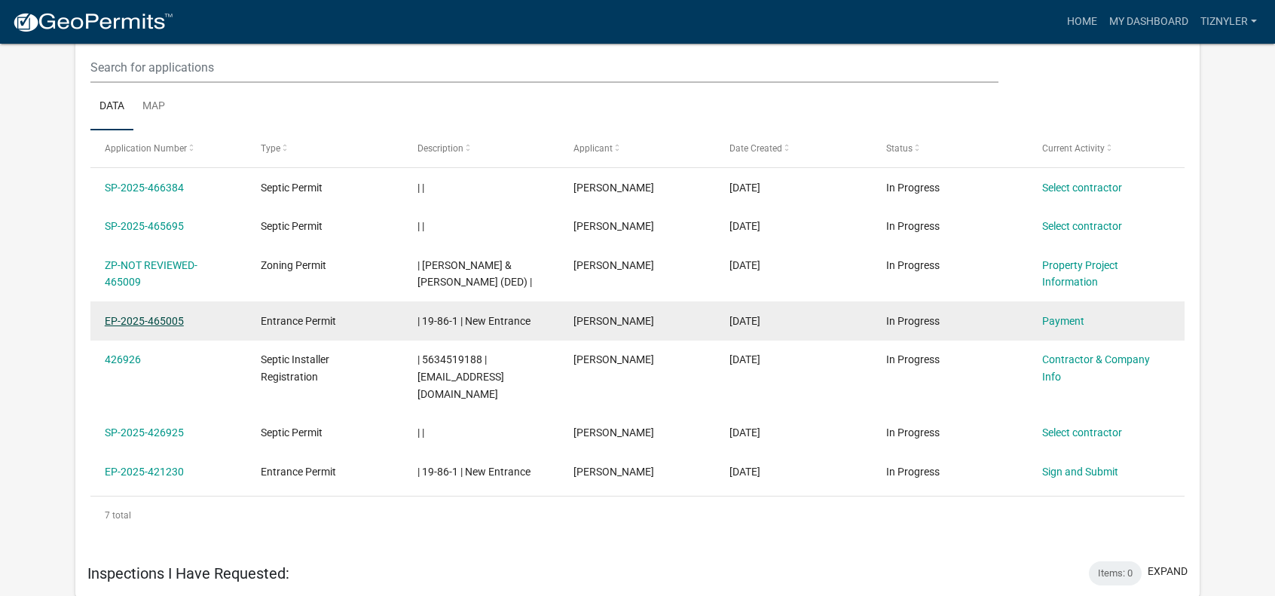
click at [129, 317] on link "EP-2025-465005" at bounding box center [144, 321] width 79 height 12
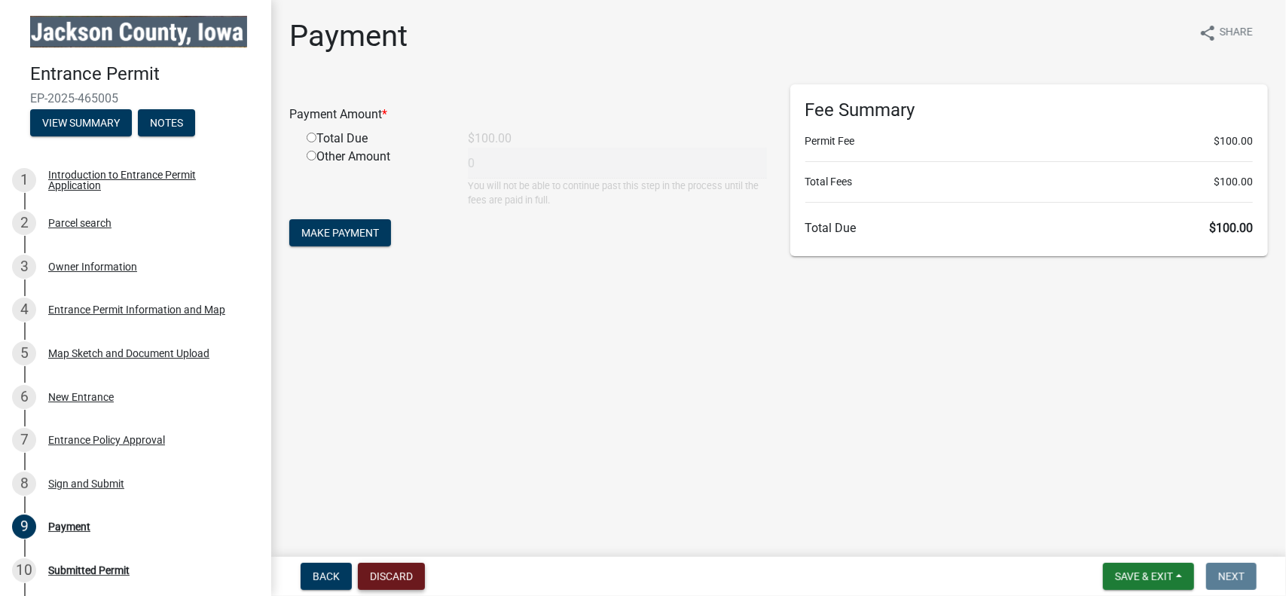
click at [414, 572] on button "Discard" at bounding box center [391, 576] width 67 height 27
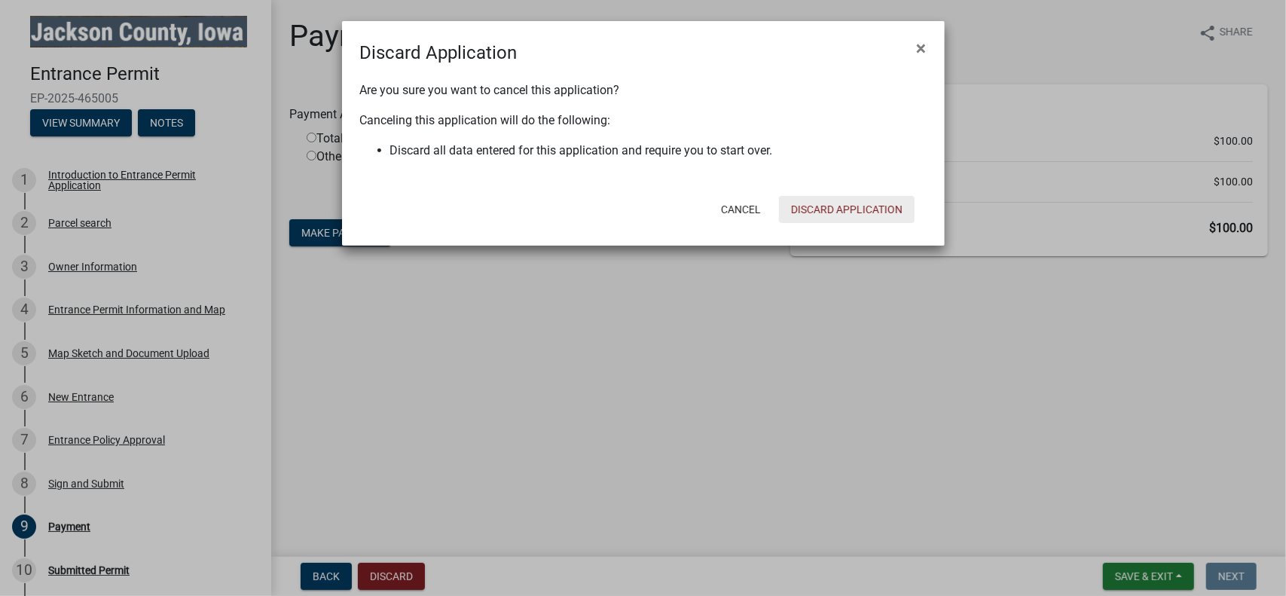
click at [830, 209] on button "Discard Application" at bounding box center [847, 209] width 136 height 27
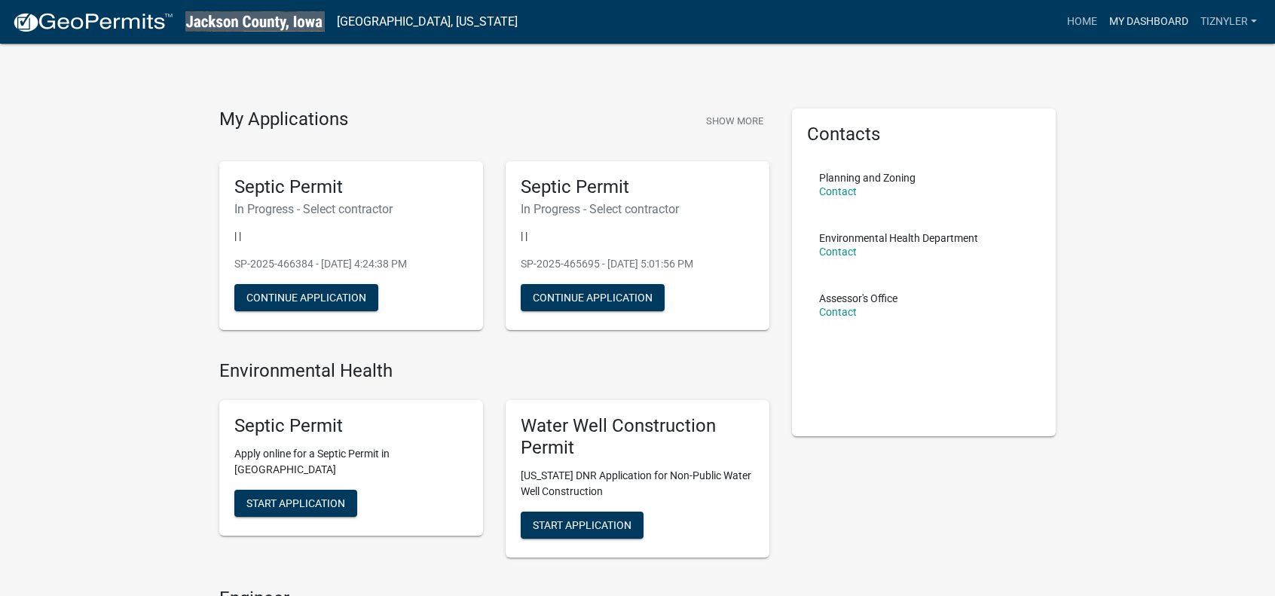
click at [1155, 26] on link "My Dashboard" at bounding box center [1148, 22] width 91 height 29
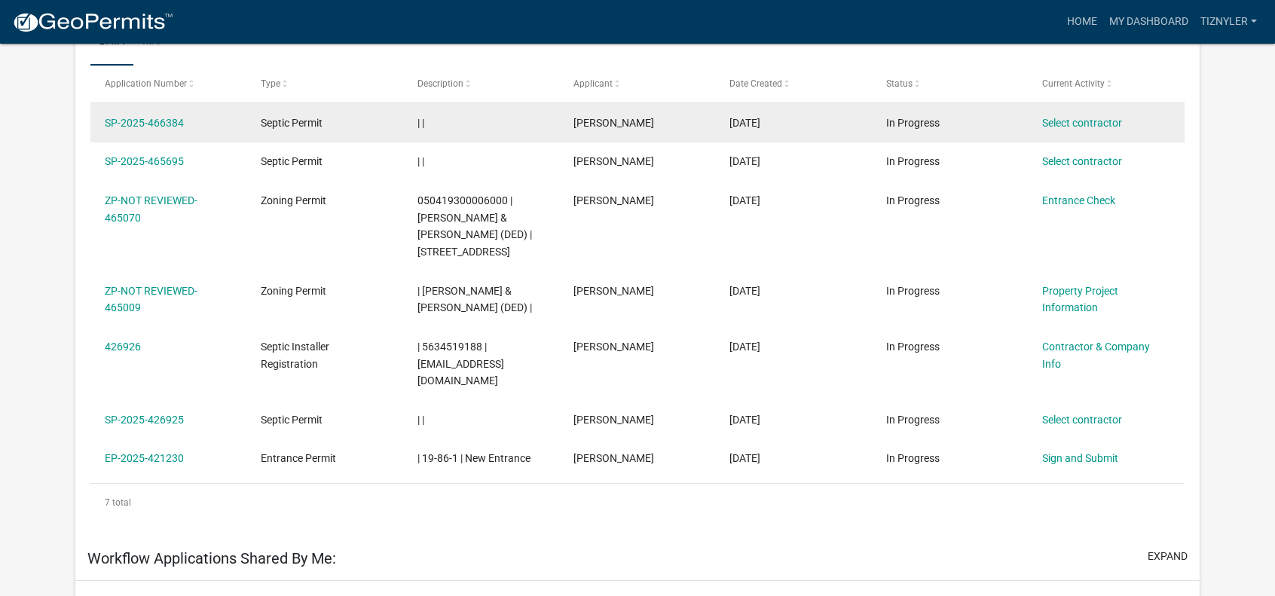
scroll to position [301, 0]
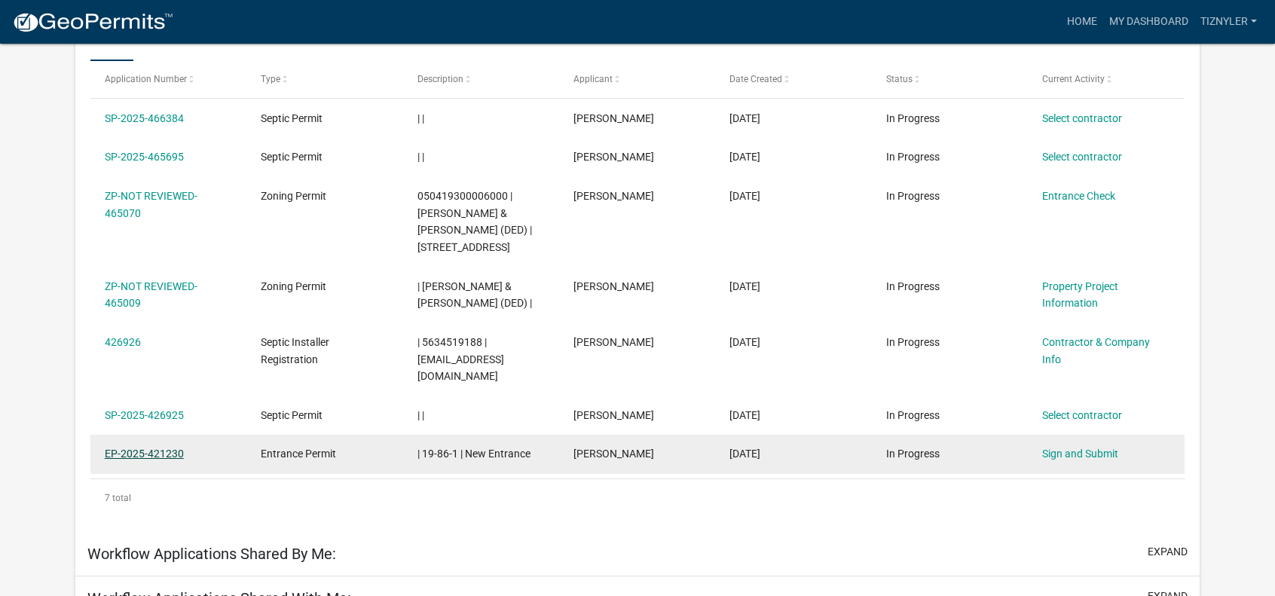
click at [165, 459] on link "EP-2025-421230" at bounding box center [144, 454] width 79 height 12
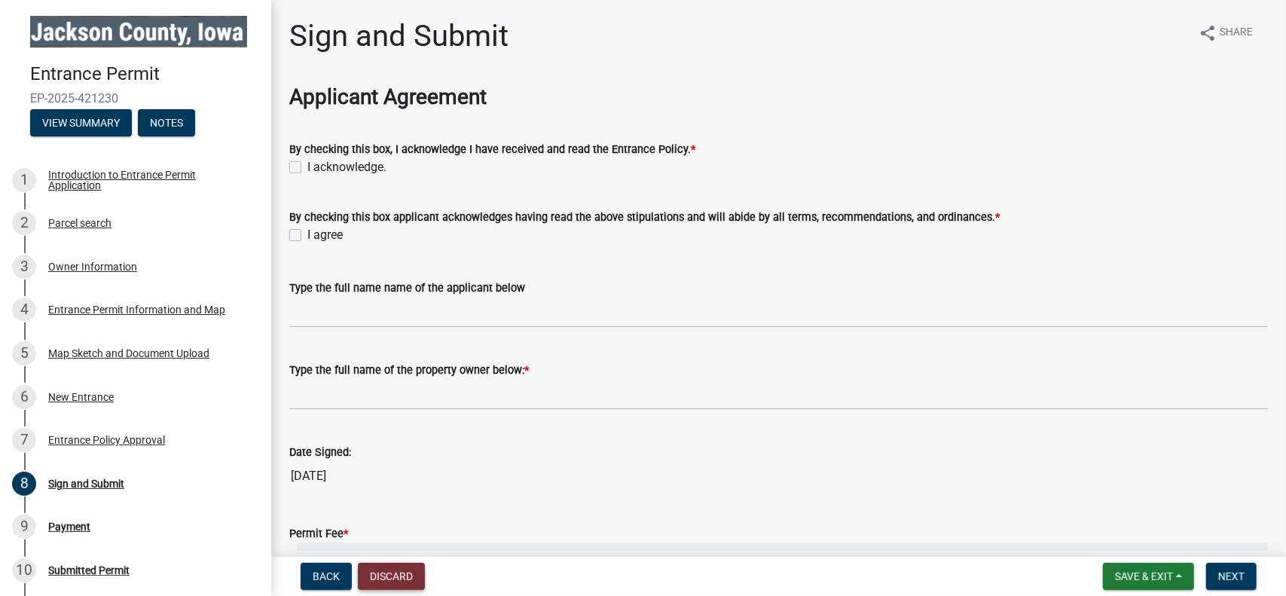
click at [383, 578] on button "Discard" at bounding box center [391, 576] width 67 height 27
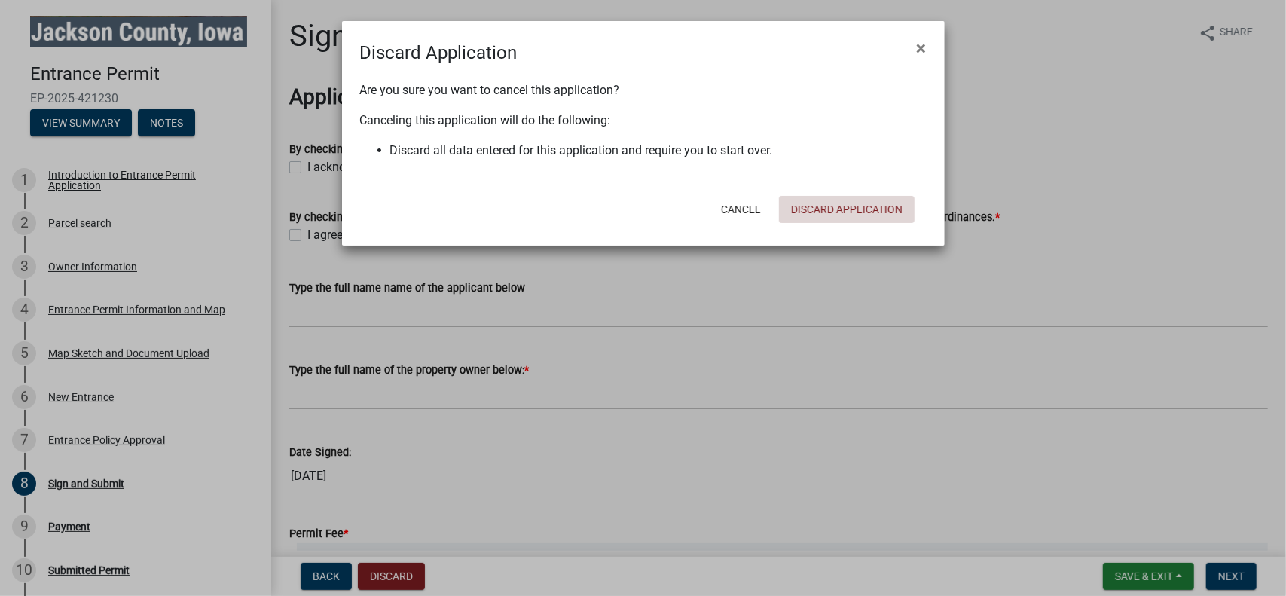
click at [835, 212] on button "Discard Application" at bounding box center [847, 209] width 136 height 27
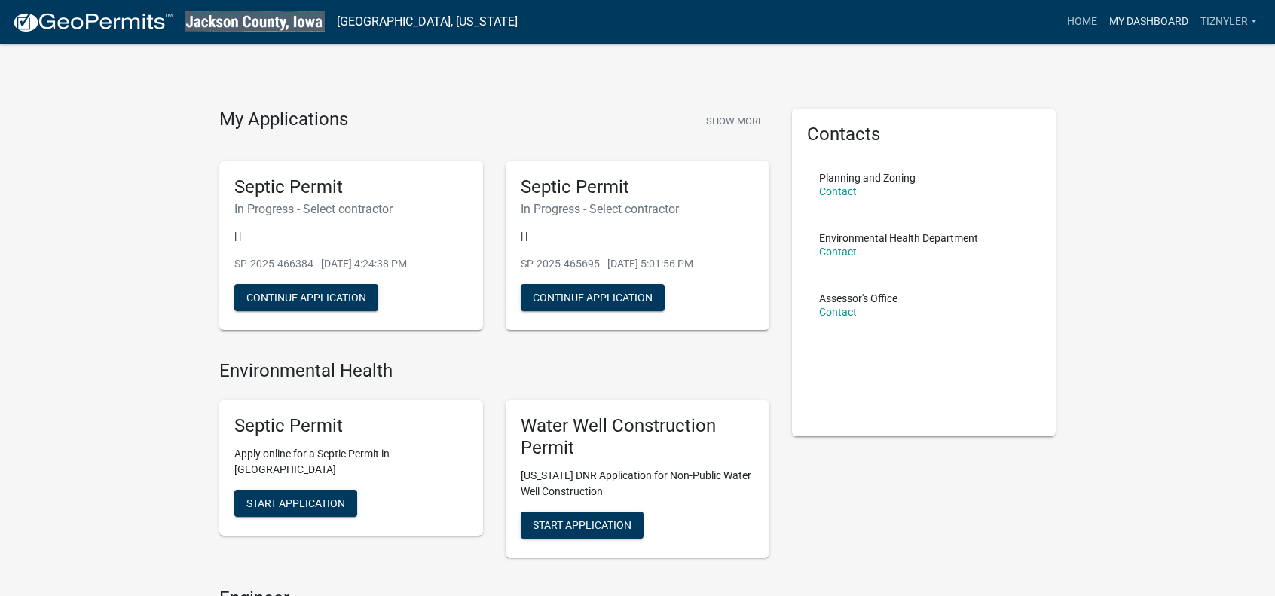
click at [1181, 11] on link "My Dashboard" at bounding box center [1148, 22] width 91 height 29
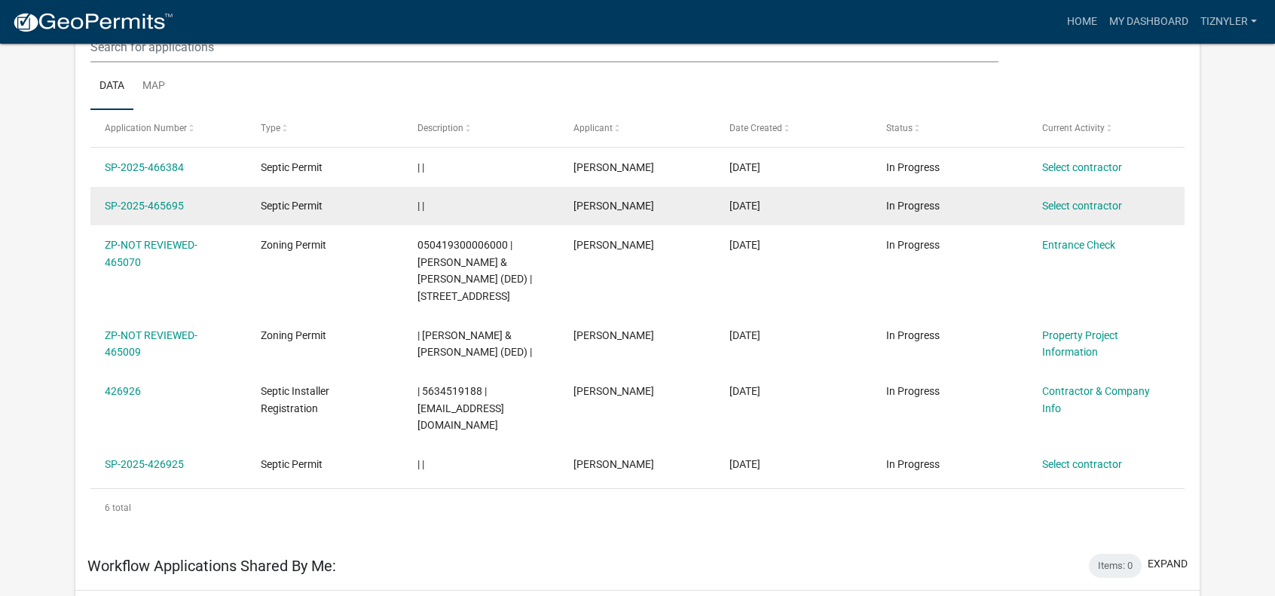
scroll to position [200, 0]
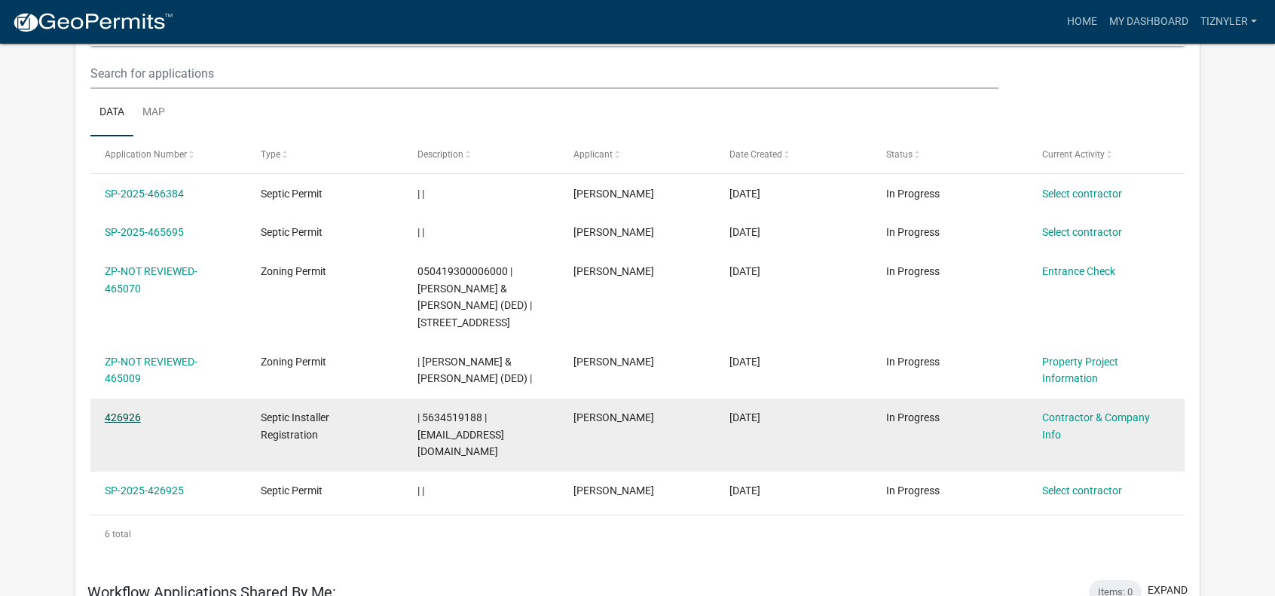
click at [130, 421] on link "426926" at bounding box center [123, 417] width 36 height 12
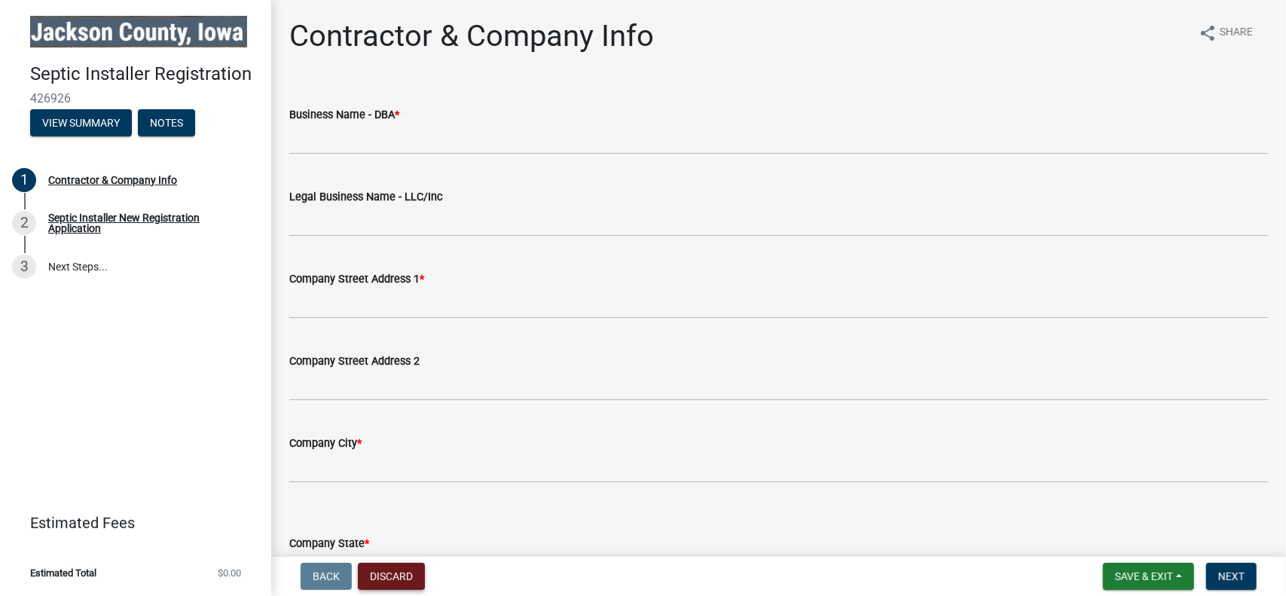
click at [408, 571] on button "Discard" at bounding box center [391, 576] width 67 height 27
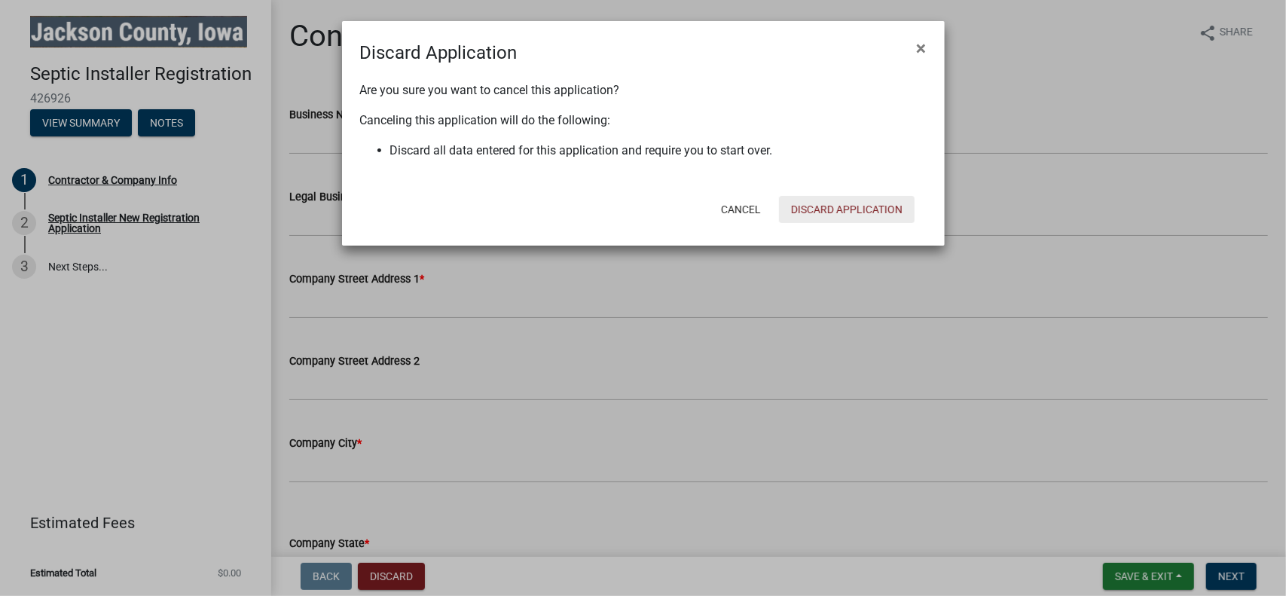
click at [827, 203] on button "Discard Application" at bounding box center [847, 209] width 136 height 27
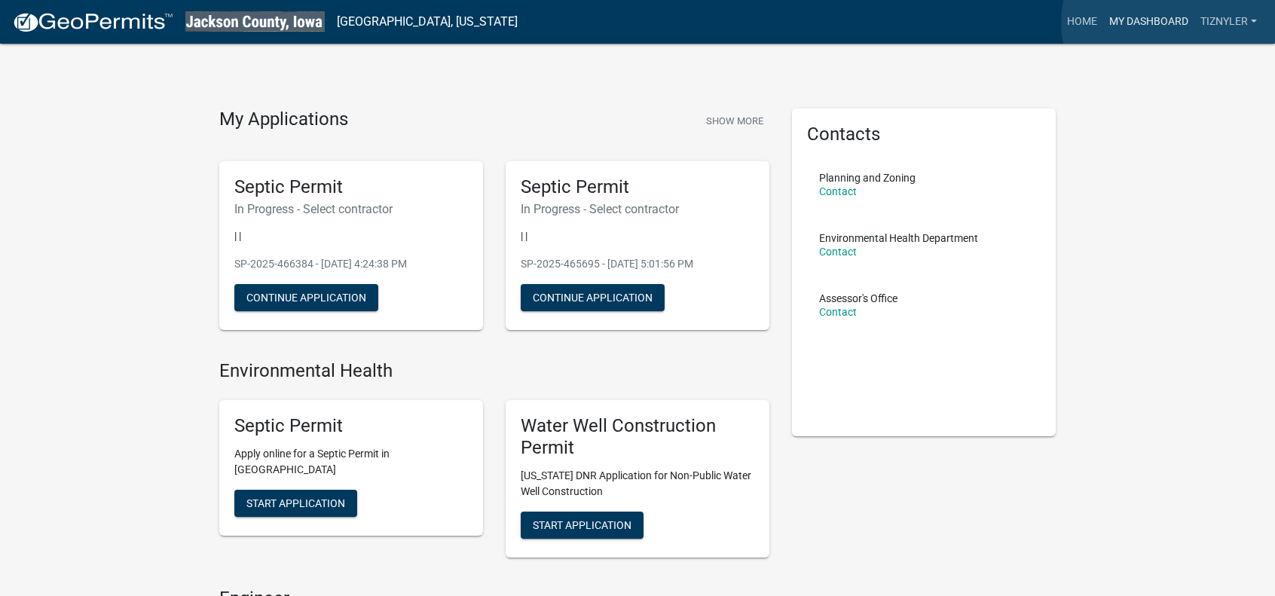
click at [1175, 23] on link "My Dashboard" at bounding box center [1148, 22] width 91 height 29
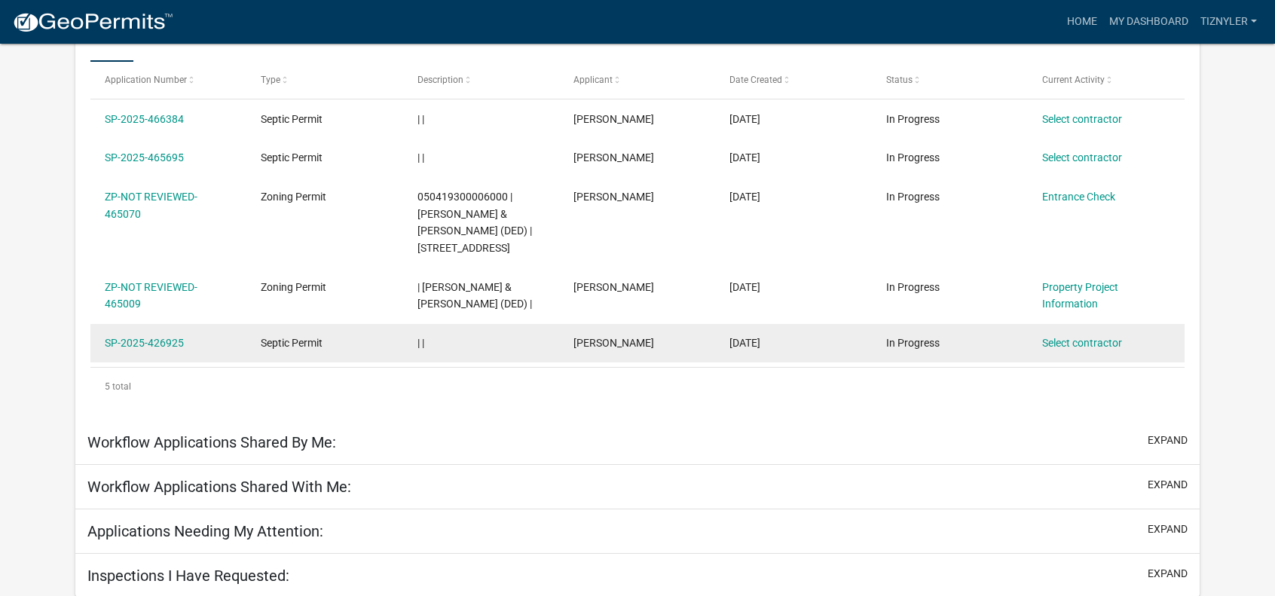
scroll to position [274, 0]
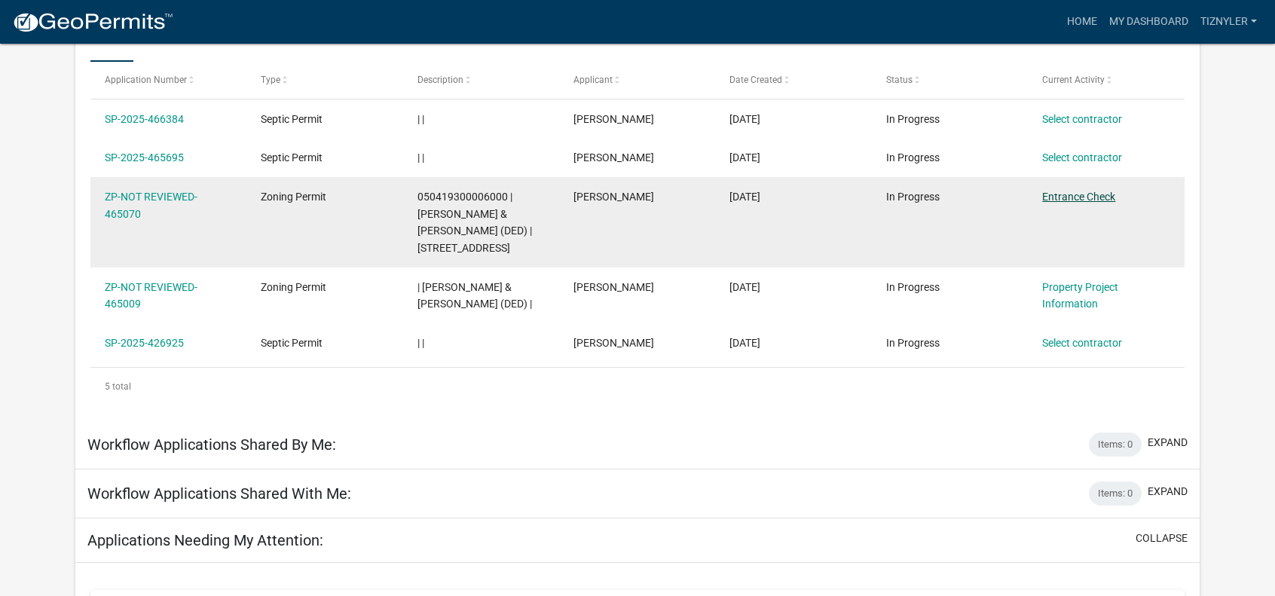
click at [1068, 194] on link "Entrance Check" at bounding box center [1078, 197] width 73 height 12
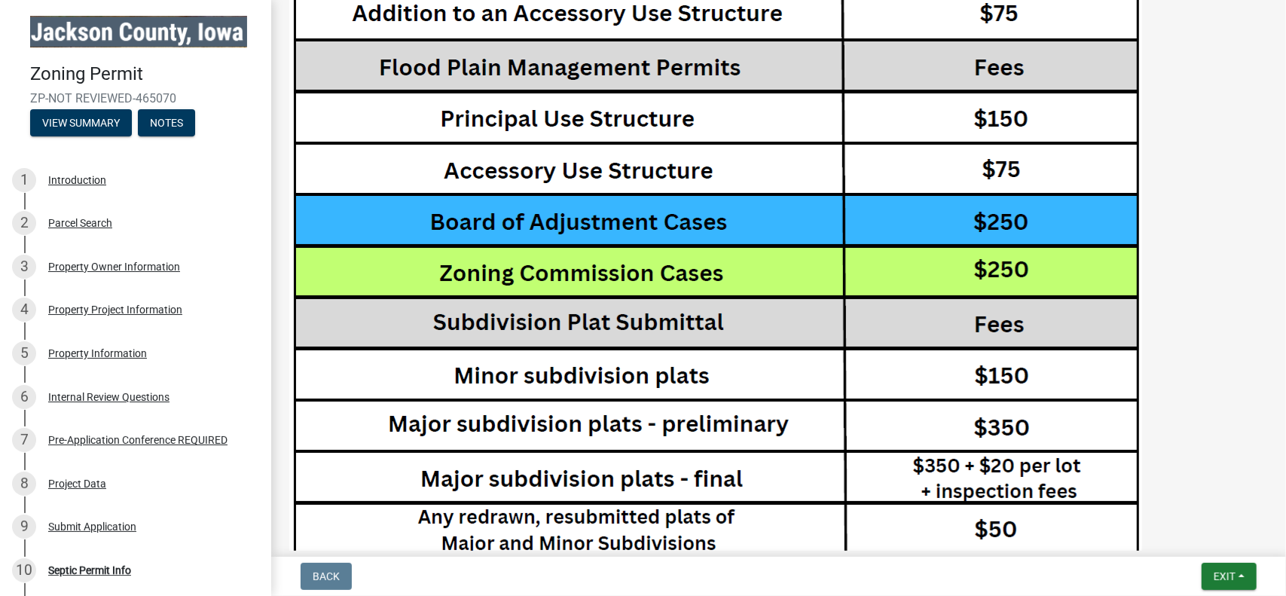
scroll to position [3014, 0]
